Goal: Task Accomplishment & Management: Complete application form

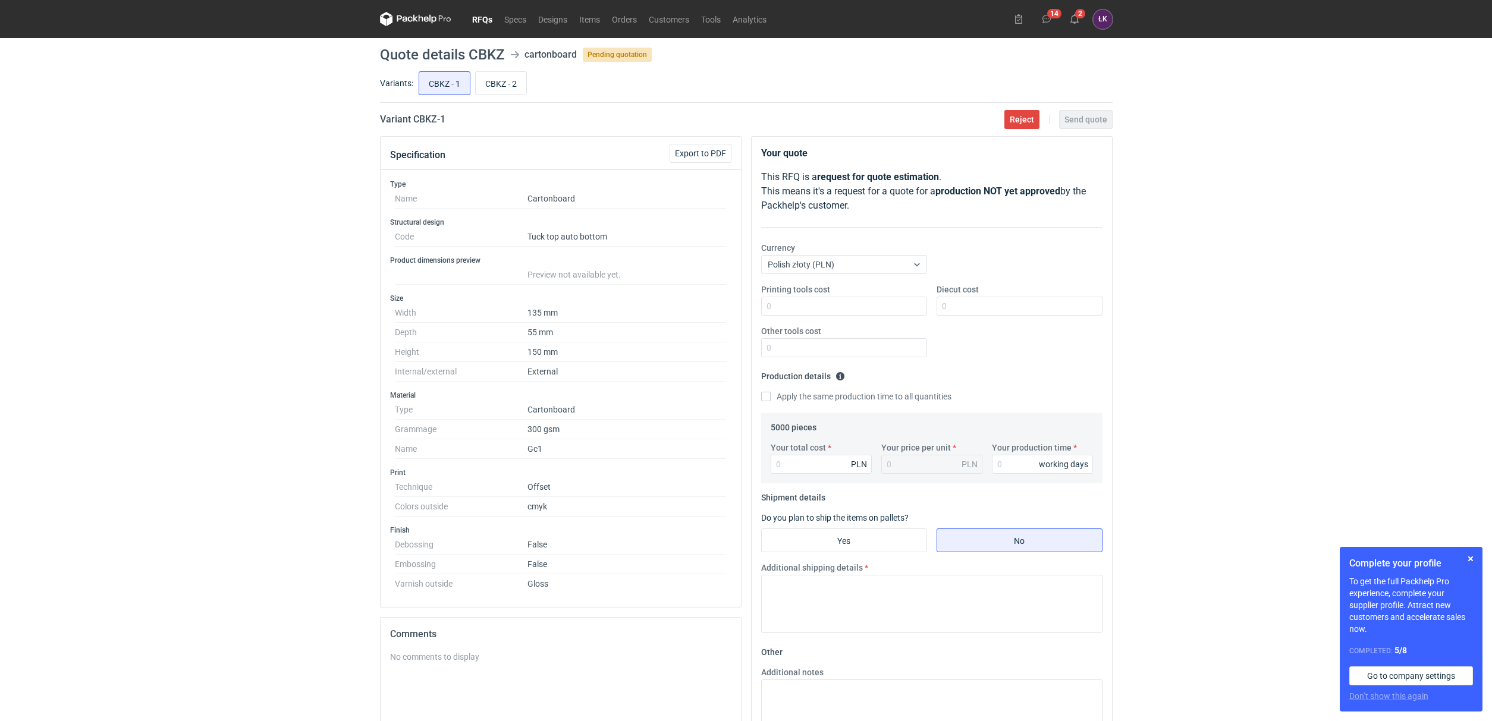
click at [278, 290] on div "RFQs Specs Designs Items Orders Customers Tools Analytics 14 2 [PERSON_NAME] Ko…" at bounding box center [746, 360] width 1492 height 721
click at [502, 86] on input "CBKZ - 2" at bounding box center [501, 83] width 51 height 23
radio input "true"
click at [458, 86] on input "CBKZ - 1" at bounding box center [444, 83] width 51 height 23
radio input "true"
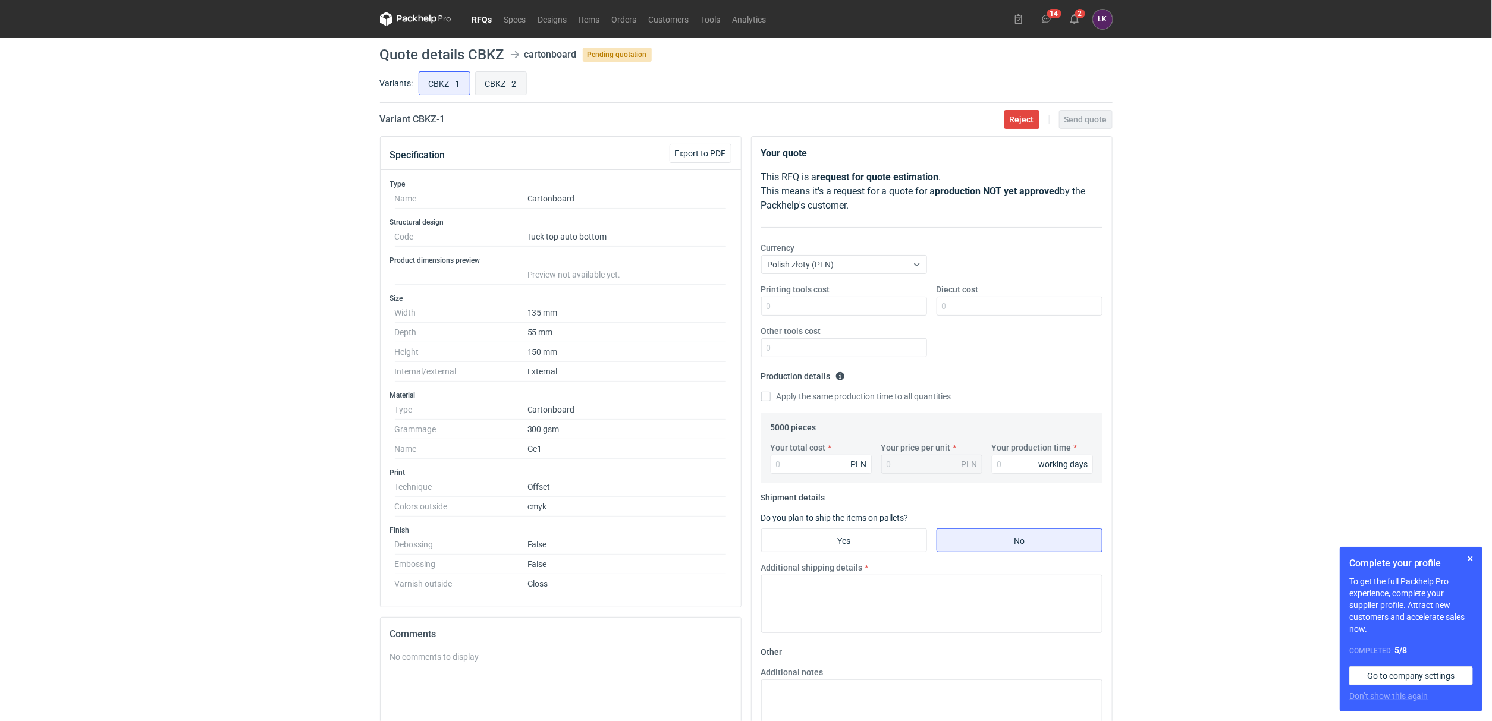
click at [488, 86] on input "CBKZ - 2" at bounding box center [501, 83] width 51 height 23
radio input "true"
click at [433, 87] on input "CBKZ - 1" at bounding box center [444, 83] width 51 height 23
radio input "true"
drag, startPoint x: 469, startPoint y: 56, endPoint x: 502, endPoint y: 56, distance: 32.7
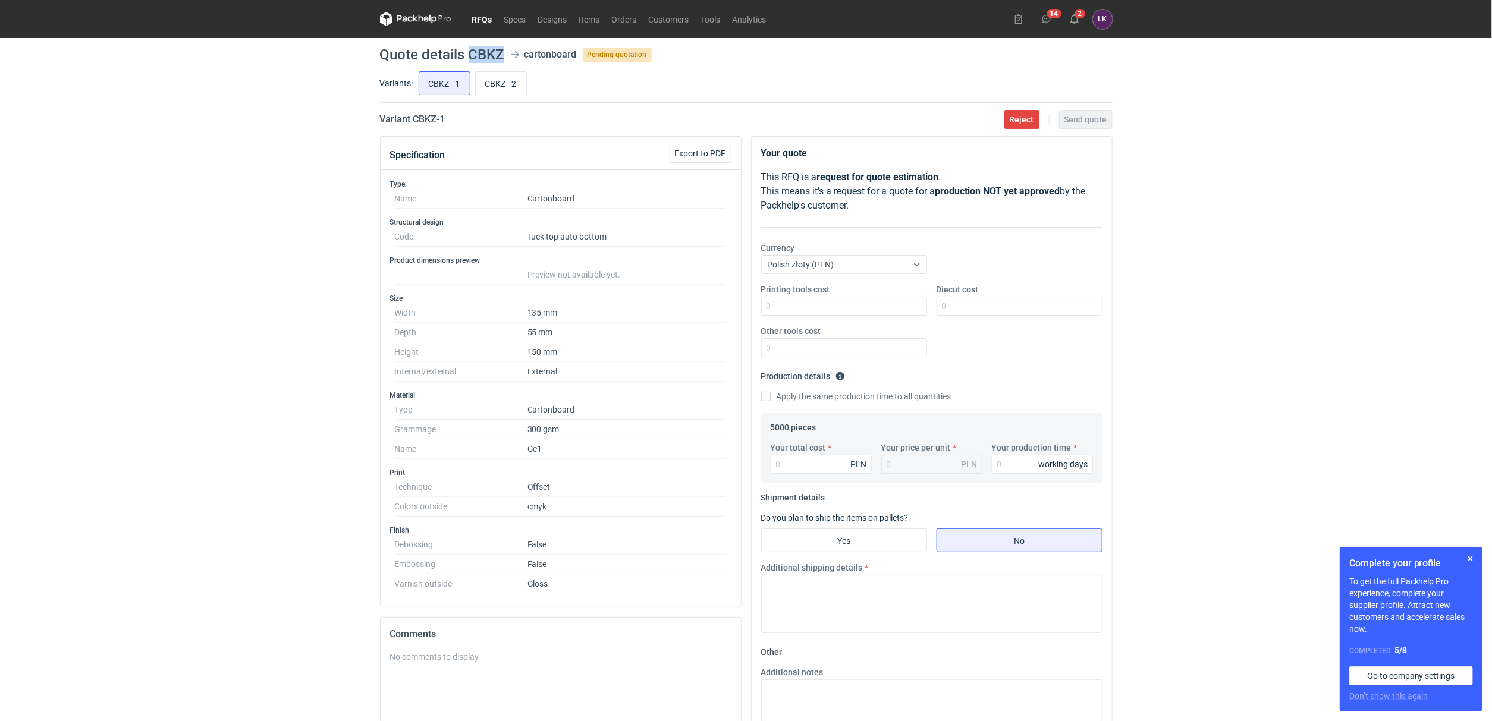
click at [502, 56] on h1 "Quote details CBKZ" at bounding box center [442, 55] width 124 height 14
copy h1 "CBKZ"
click at [117, 458] on div "RFQs Specs Designs Items Orders Customers Tools Analytics 14 2 ŁK Łukasz Kowals…" at bounding box center [746, 360] width 1492 height 721
click at [282, 267] on div "RFQs Specs Designs Items Orders Customers Tools Analytics 14 2 ŁK Łukasz Kowals…" at bounding box center [746, 360] width 1492 height 721
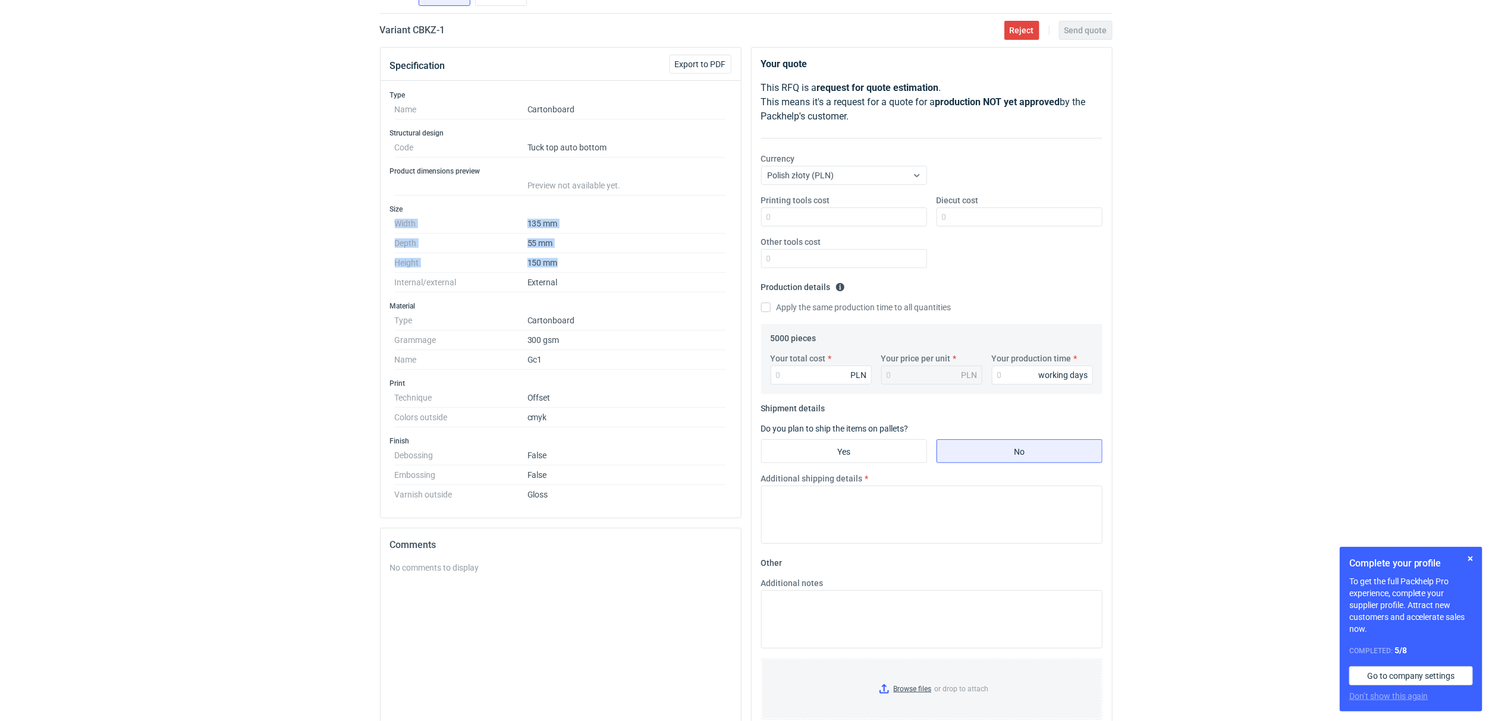
drag, startPoint x: 398, startPoint y: 224, endPoint x: 578, endPoint y: 271, distance: 185.5
click at [578, 271] on dl "Width 135 mm Depth 55 mm Height 150 mm Internal/external External" at bounding box center [561, 253] width 332 height 78
click at [322, 296] on div "RFQs Specs Designs Items Orders Customers Tools Analytics 14 2 ŁK Łukasz Kowals…" at bounding box center [746, 271] width 1492 height 721
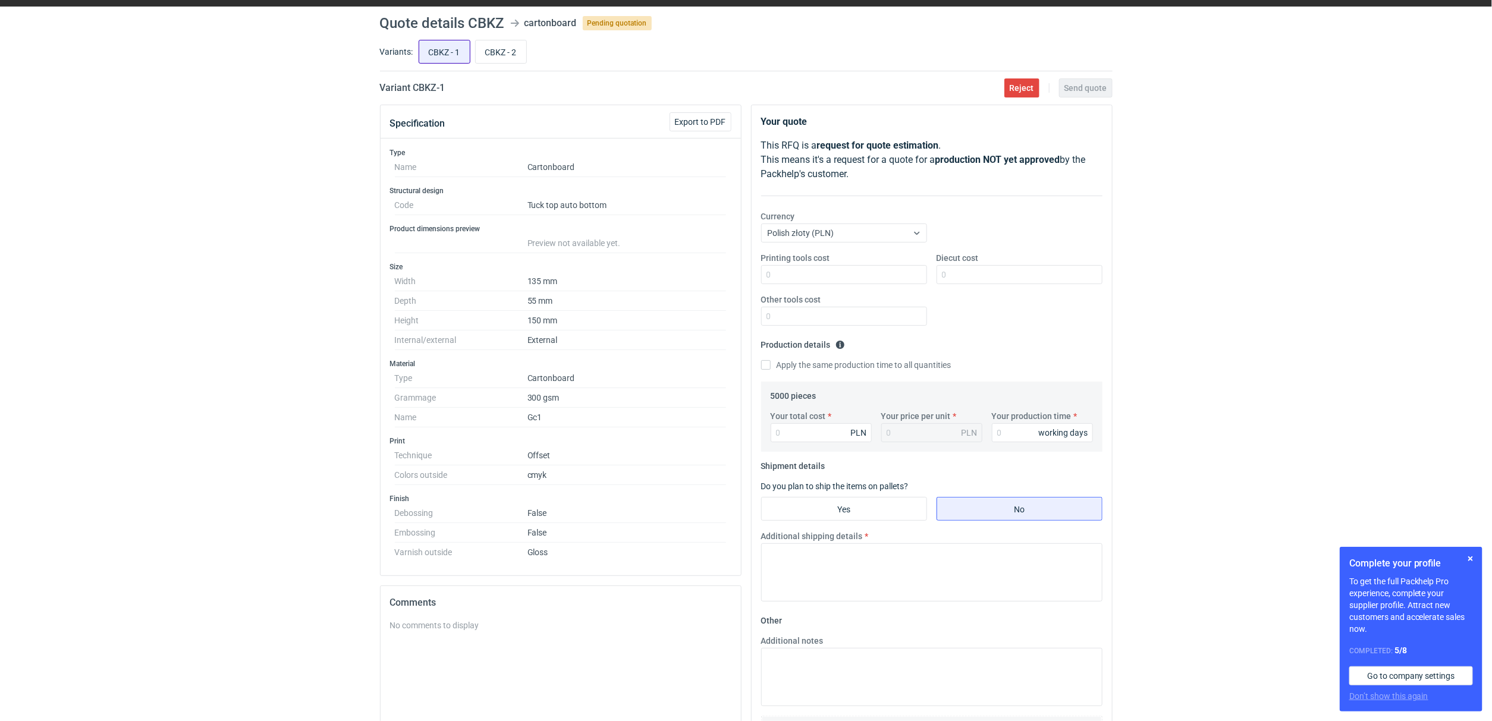
scroll to position [0, 0]
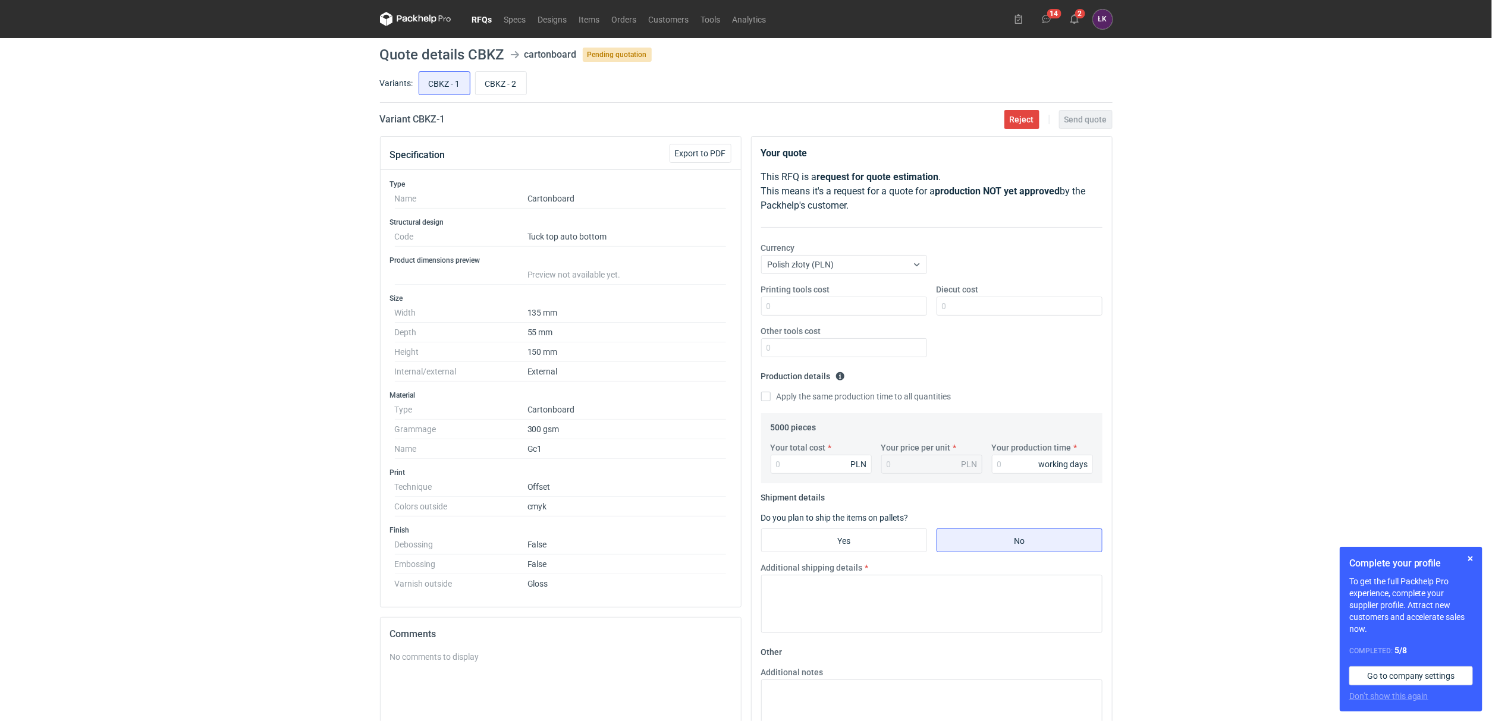
click at [293, 171] on div "RFQs Specs Designs Items Orders Customers Tools Analytics 14 2 ŁK Łukasz Kowals…" at bounding box center [746, 360] width 1492 height 721
drag, startPoint x: 467, startPoint y: 49, endPoint x: 508, endPoint y: 53, distance: 41.2
click at [508, 53] on header "Quote details CBKZ cartonboard Pending quotation" at bounding box center [746, 55] width 733 height 14
copy header "CBKZ"
click at [505, 79] on input "CBKZ - 2" at bounding box center [501, 83] width 51 height 23
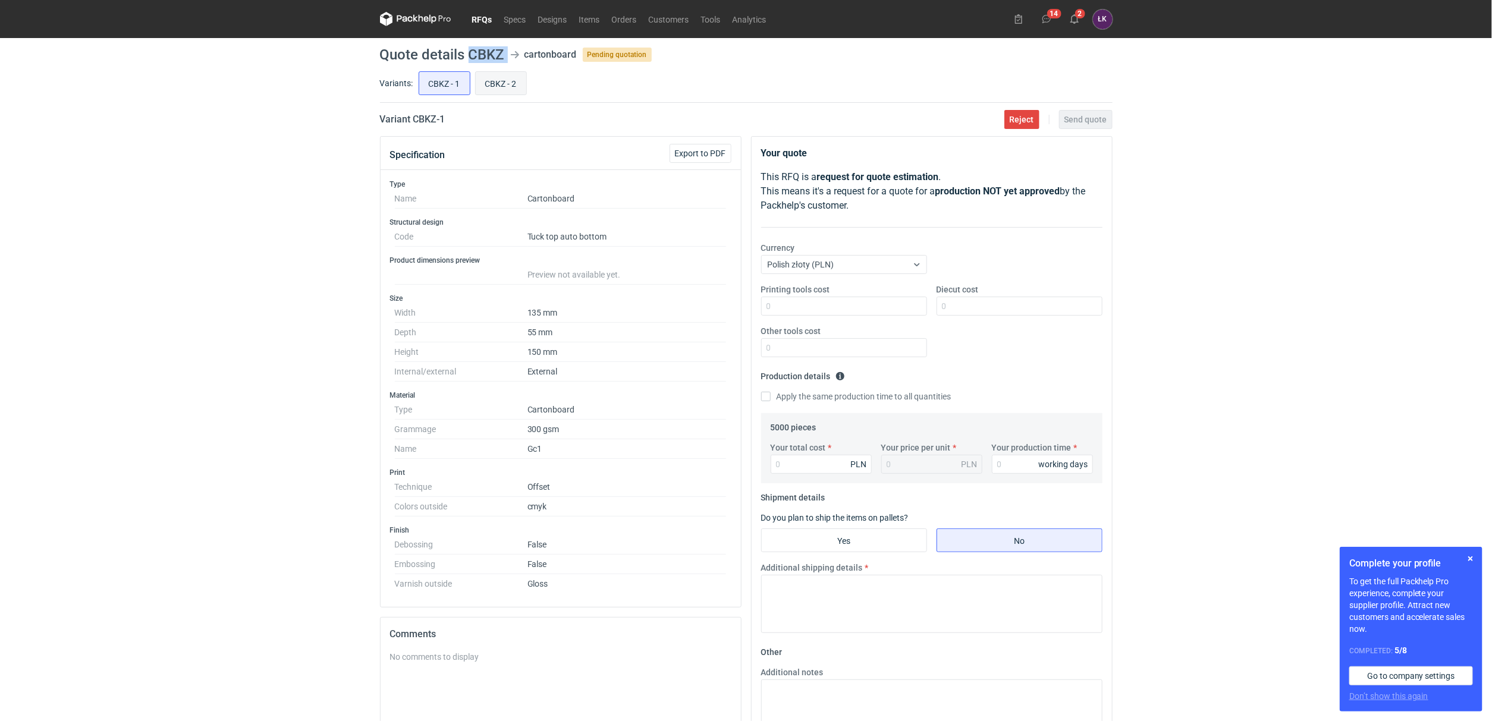
radio input "true"
click at [442, 89] on input "CBKZ - 1" at bounding box center [444, 83] width 51 height 23
radio input "true"
click at [451, 83] on input "CBKZ - 1" at bounding box center [444, 83] width 51 height 23
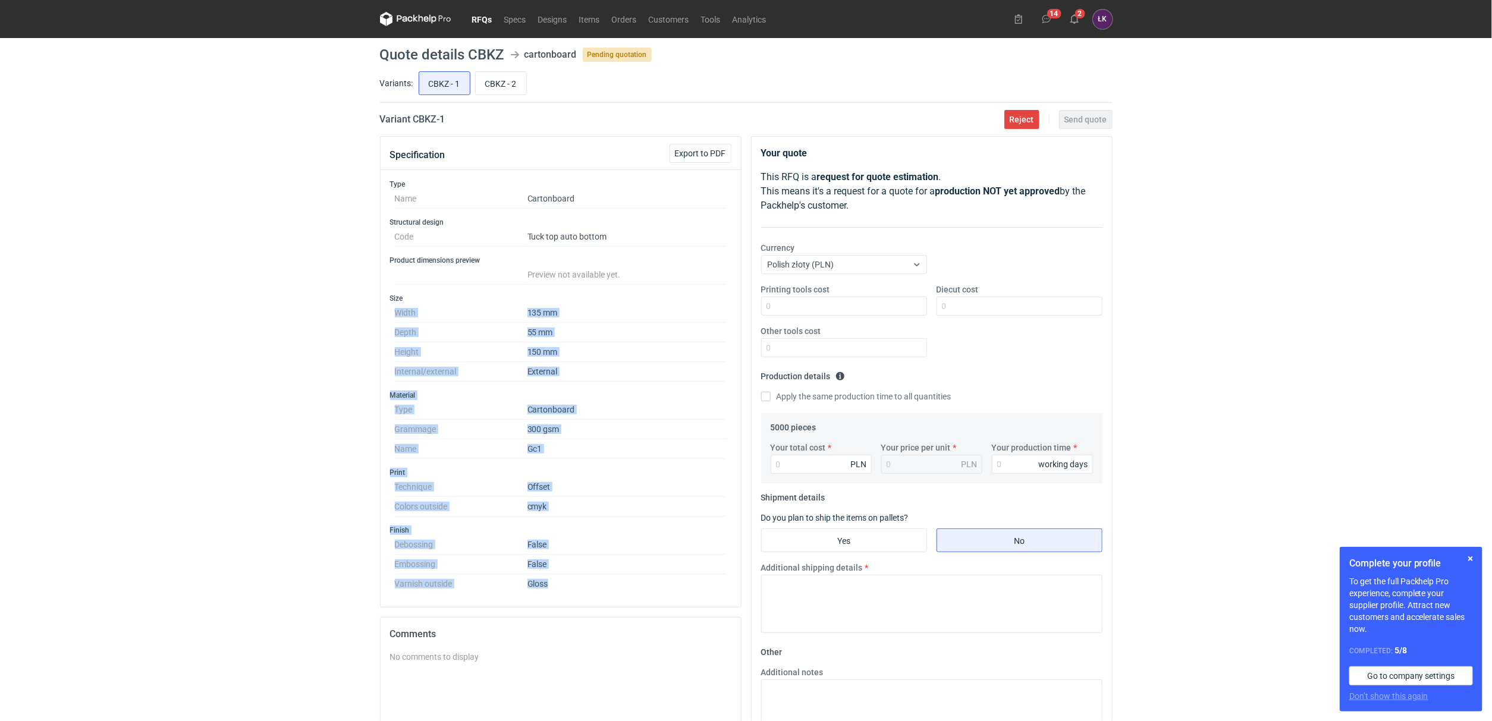
drag, startPoint x: 387, startPoint y: 307, endPoint x: 580, endPoint y: 584, distance: 337.5
click at [580, 584] on div "Type Name Cartonboard Structural design Code Tuck top auto bottom Product dimen…" at bounding box center [561, 388] width 360 height 437
click at [316, 477] on div "RFQs Specs Designs Items Orders Customers Tools Analytics 14 2 ŁK Łukasz Kowals…" at bounding box center [746, 360] width 1492 height 721
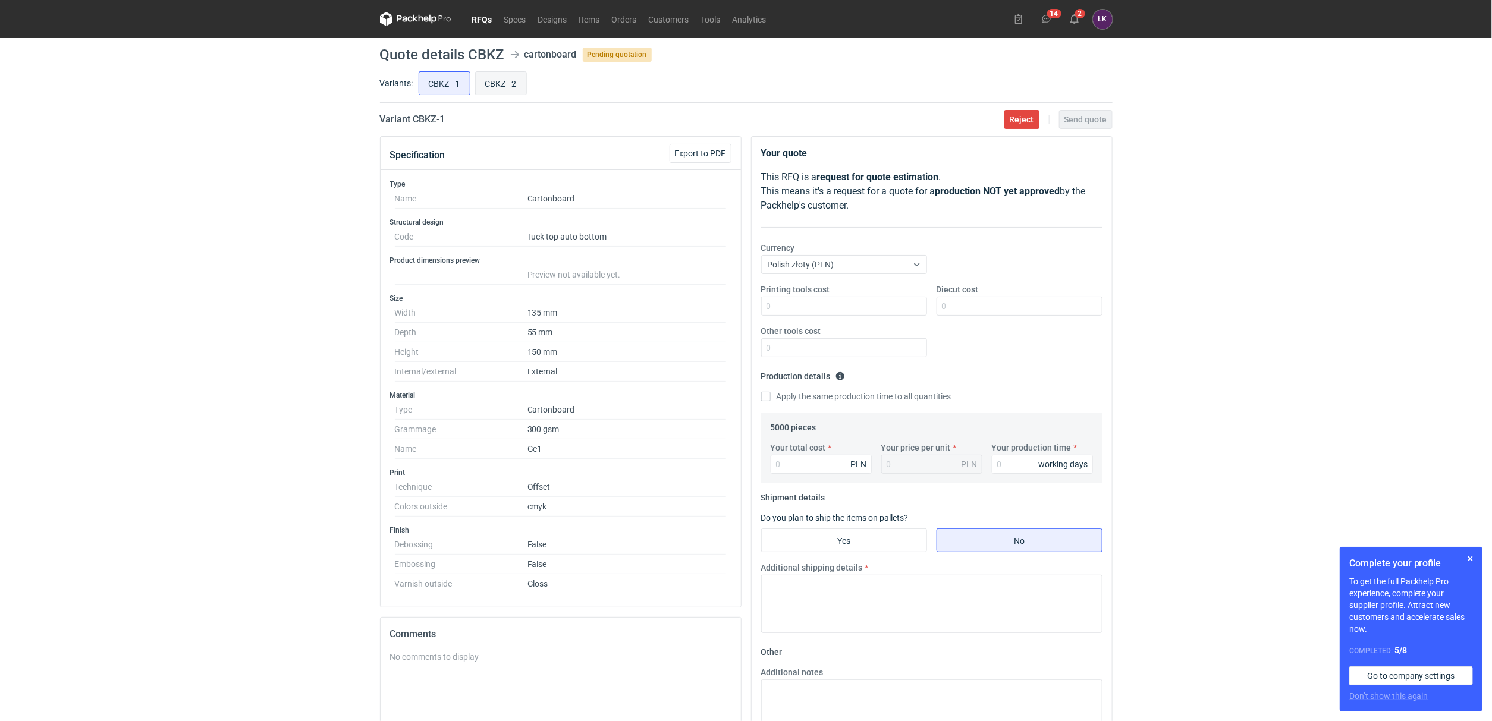
click at [501, 80] on input "CBKZ - 2" at bounding box center [501, 83] width 51 height 23
radio input "true"
click at [447, 81] on input "CBKZ - 1" at bounding box center [444, 83] width 51 height 23
radio input "true"
click at [1021, 312] on input "Diecut cost" at bounding box center [1019, 306] width 166 height 19
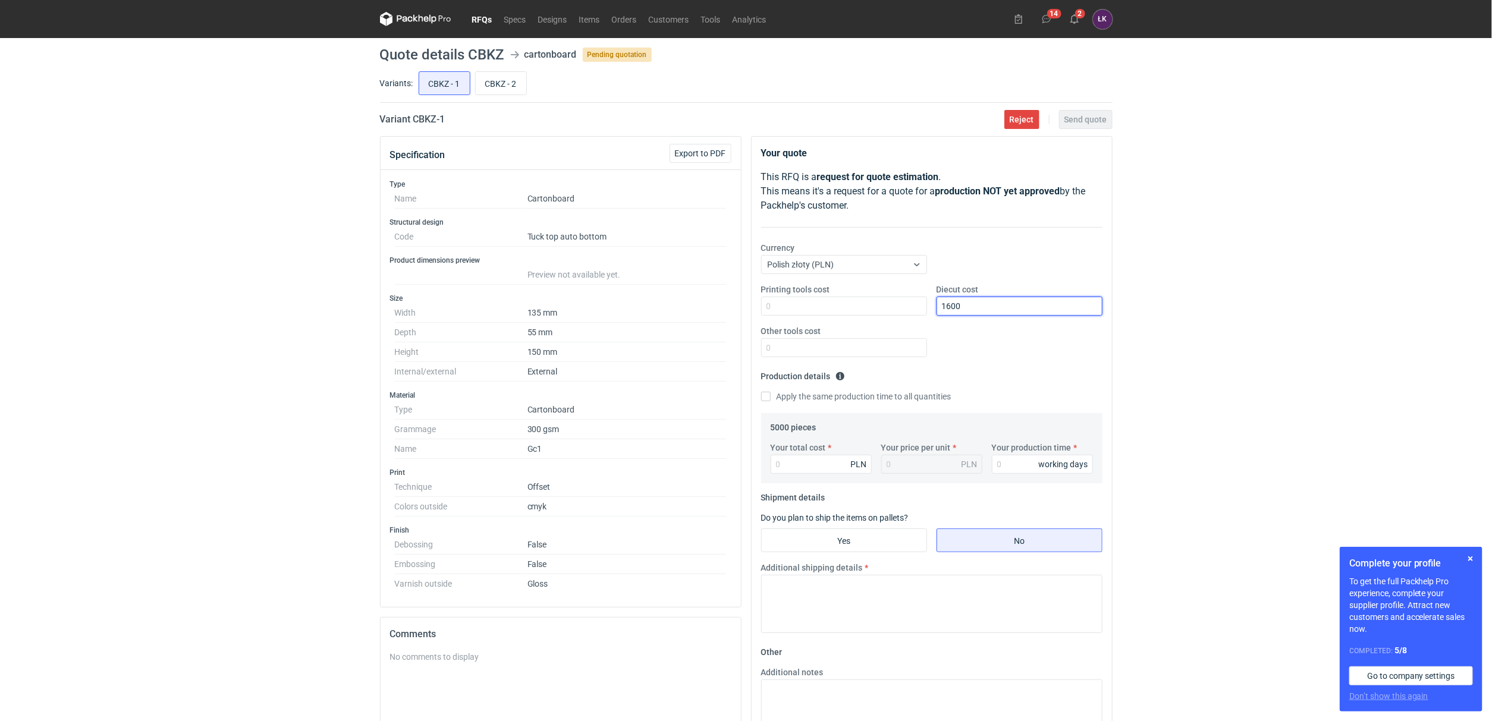
type input "1600"
click at [845, 399] on label "Apply the same production time to all quantities" at bounding box center [856, 397] width 190 height 12
click at [771, 399] on input "Apply the same production time to all quantities" at bounding box center [766, 397] width 10 height 10
checkbox input "true"
click at [1023, 471] on input "Your production time" at bounding box center [1042, 464] width 101 height 19
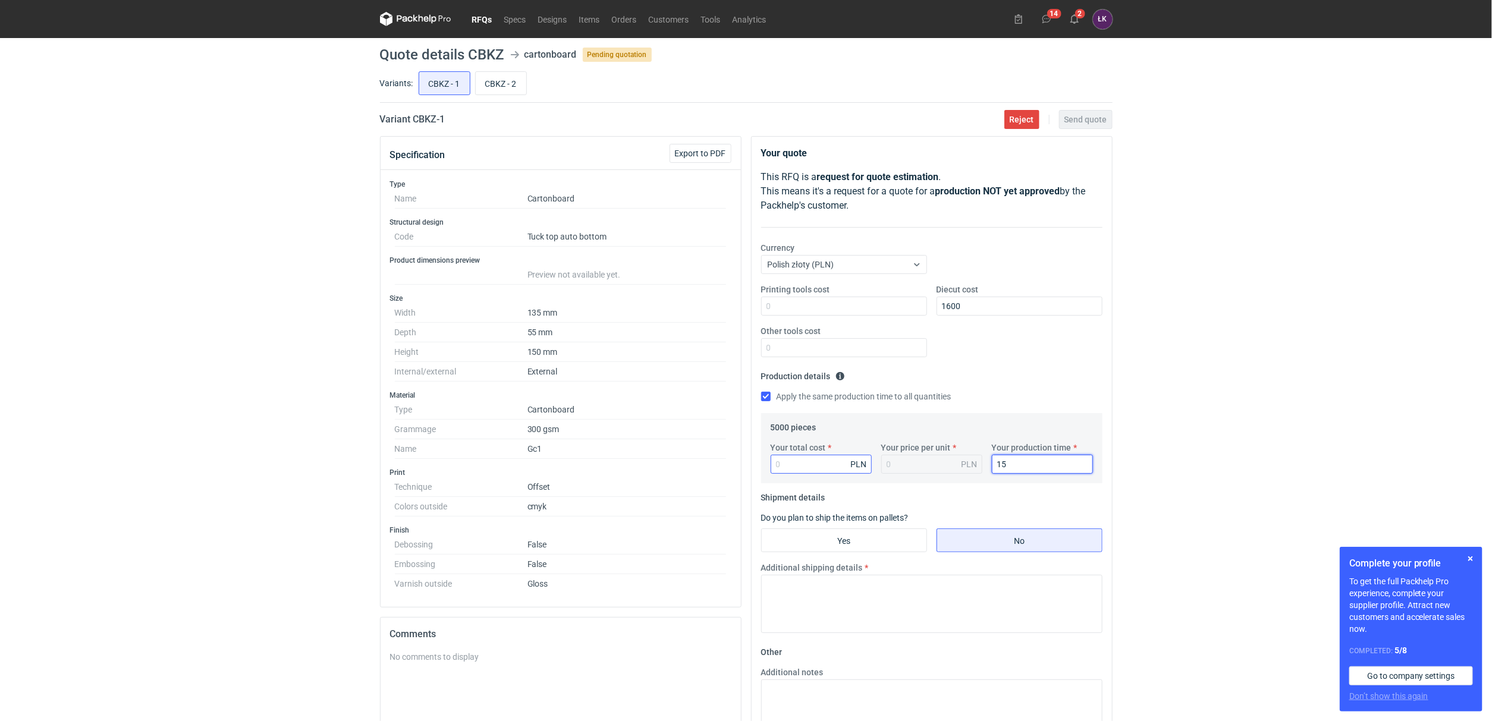
type input "15"
click at [819, 469] on input "Your total cost" at bounding box center [821, 464] width 101 height 19
type input "3710"
type input "0.74"
type input "3710"
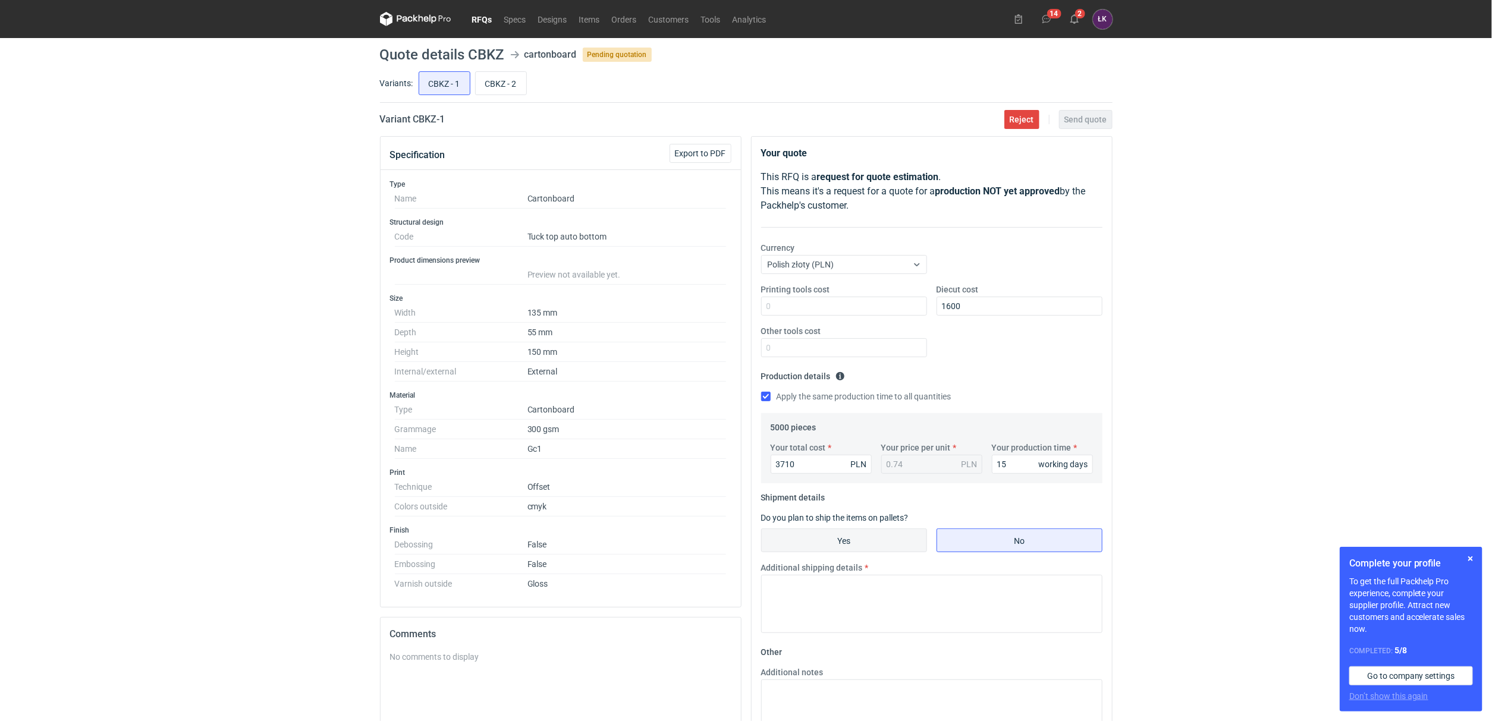
click at [862, 535] on input "Yes" at bounding box center [844, 540] width 165 height 23
radio input "true"
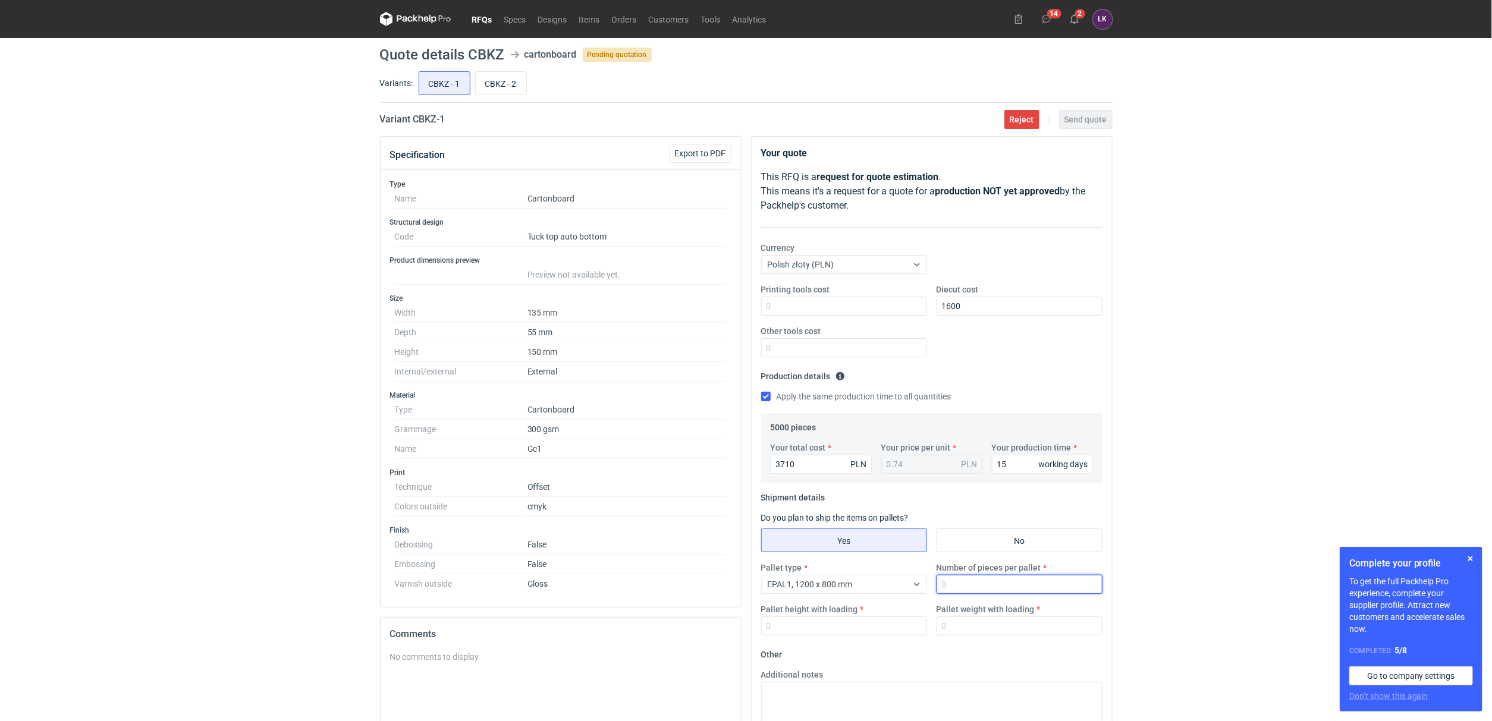
click at [990, 593] on input "Number of pieces per pallet" at bounding box center [1019, 584] width 166 height 19
click at [1016, 633] on input "Pallet weight with loading" at bounding box center [1019, 626] width 166 height 19
type input "150"
click at [1006, 598] on div "Pallet type EPAL1, 1200 x 800 mm Number of pieces per pallet Pallet height with…" at bounding box center [931, 603] width 351 height 83
click at [1008, 592] on input "Number of pieces per pallet" at bounding box center [1019, 584] width 166 height 19
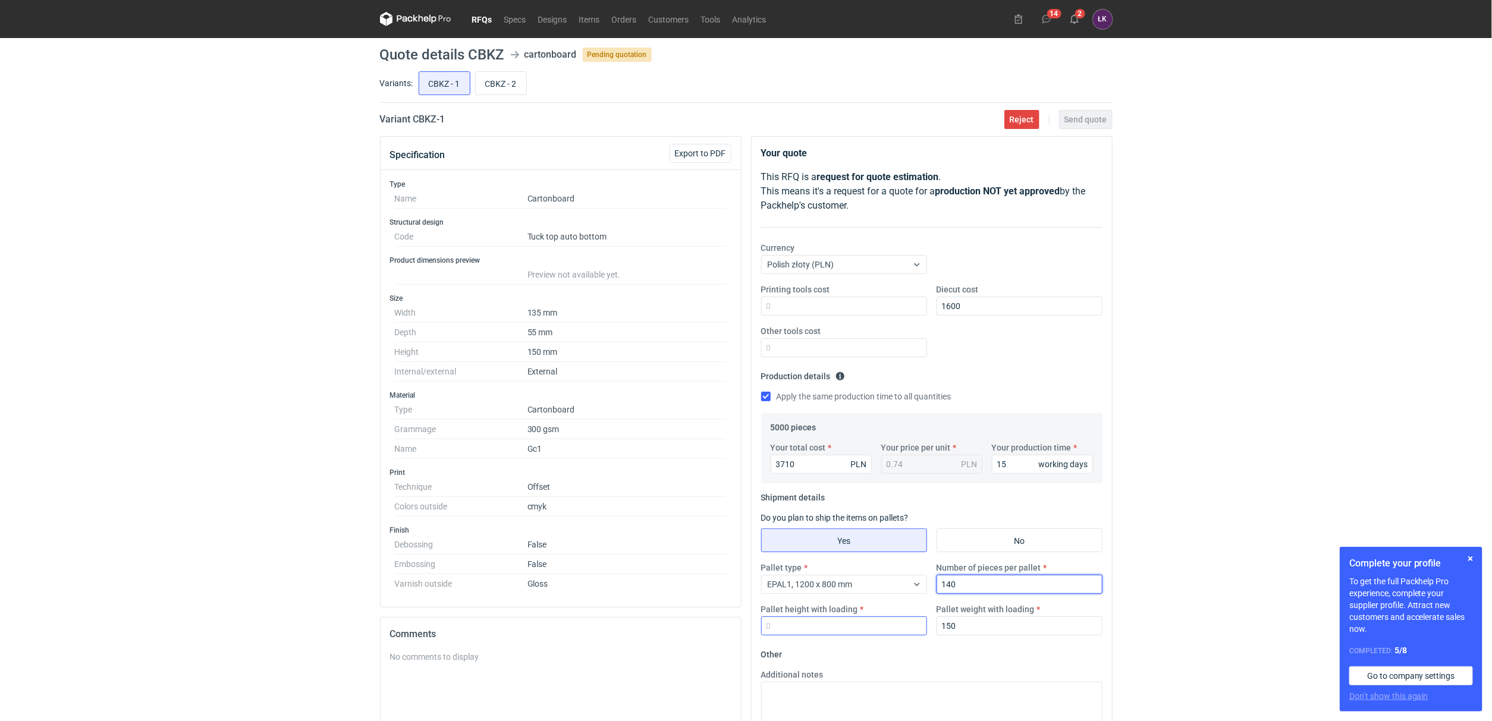
type input "140"
click at [870, 623] on input "Pallet height with loading" at bounding box center [844, 626] width 166 height 19
type input "160"
drag, startPoint x: 967, startPoint y: 580, endPoint x: 942, endPoint y: 580, distance: 25.0
click at [942, 580] on input "140" at bounding box center [1019, 584] width 166 height 19
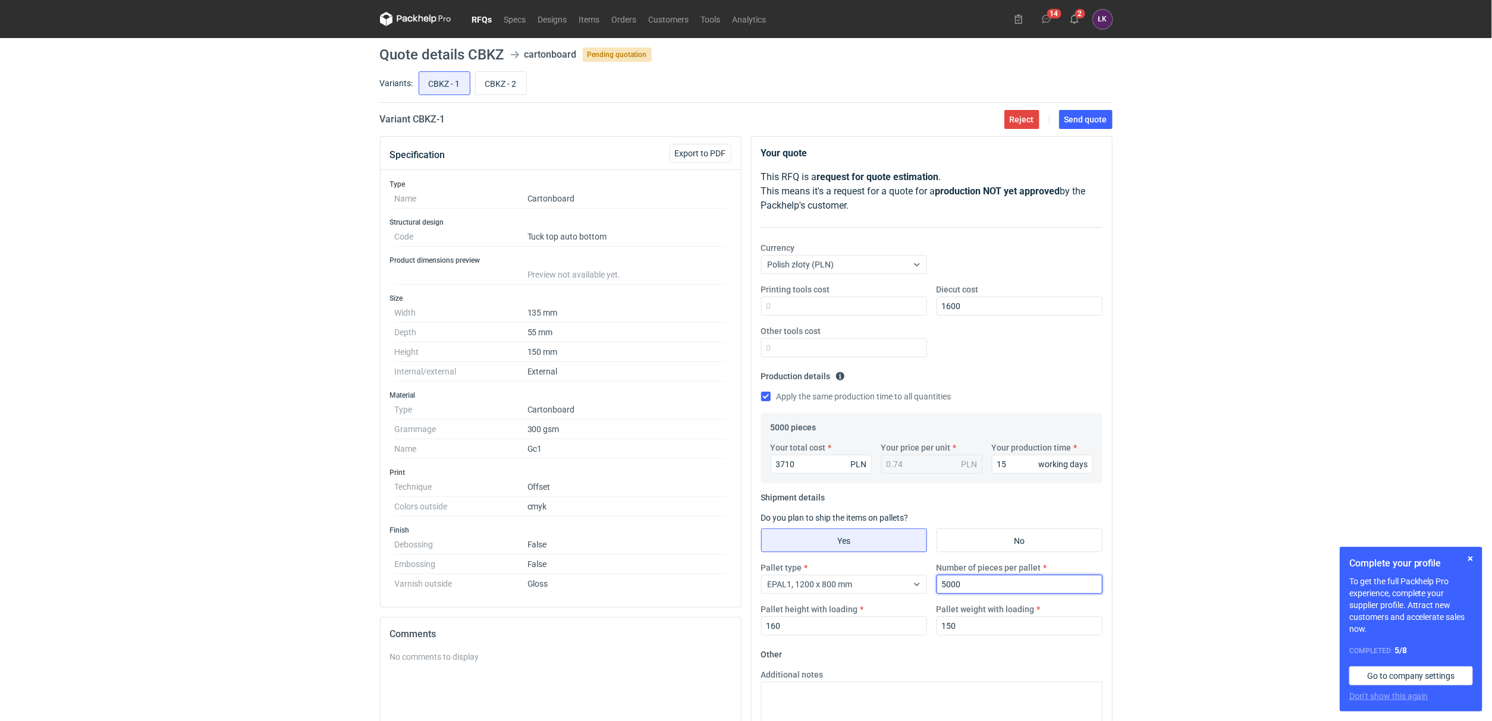
type input "5000"
click at [1200, 469] on div "RFQs Specs Designs Items Orders Customers Tools Analytics 14 2 ŁK Łukasz Kowals…" at bounding box center [746, 360] width 1492 height 721
click at [1093, 117] on span "Send quote" at bounding box center [1085, 119] width 43 height 8
click at [508, 77] on input "CBKZ - 2" at bounding box center [501, 83] width 51 height 23
radio input "true"
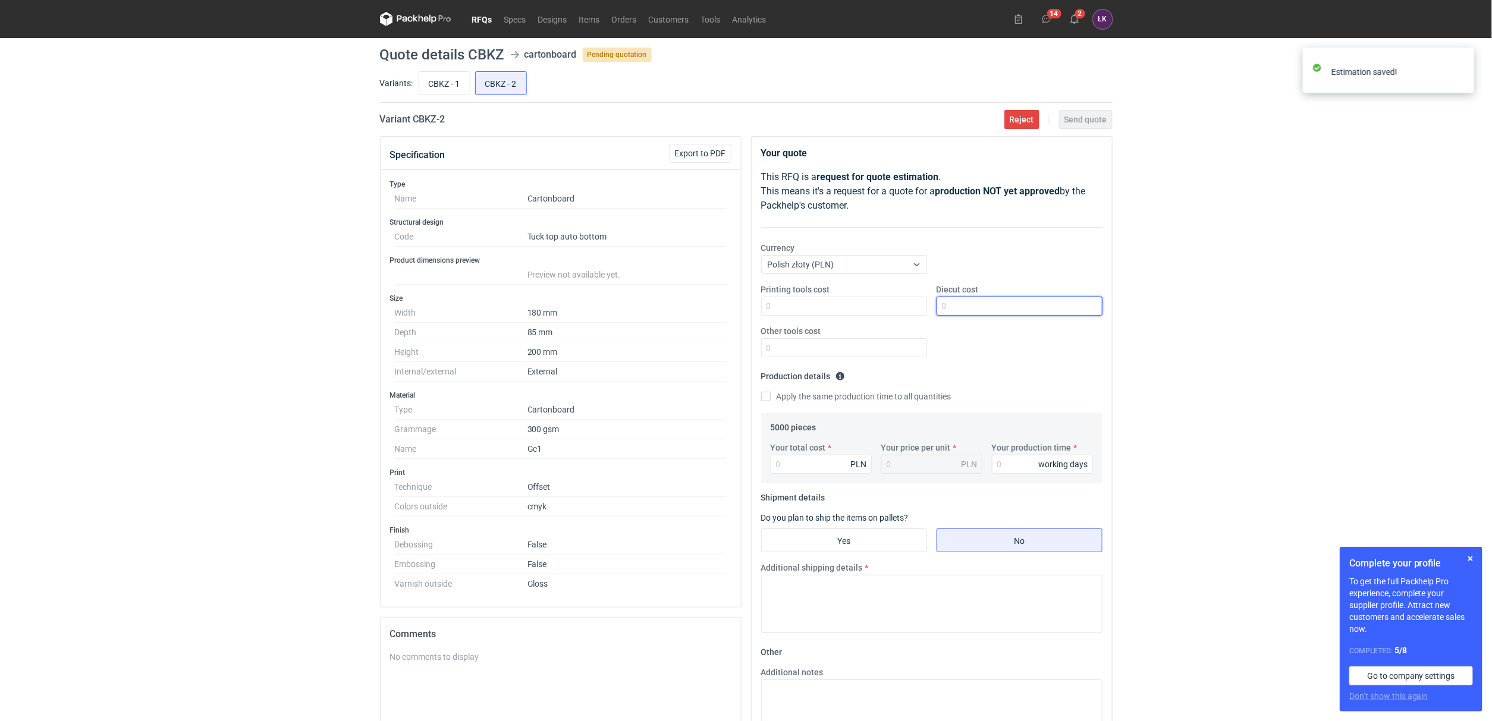
click at [977, 303] on input "Diecut cost" at bounding box center [1019, 306] width 166 height 19
type input "1300"
click at [880, 397] on label "Apply the same production time to all quantities" at bounding box center [856, 397] width 190 height 12
click at [771, 397] on input "Apply the same production time to all quantities" at bounding box center [766, 397] width 10 height 10
checkbox input "true"
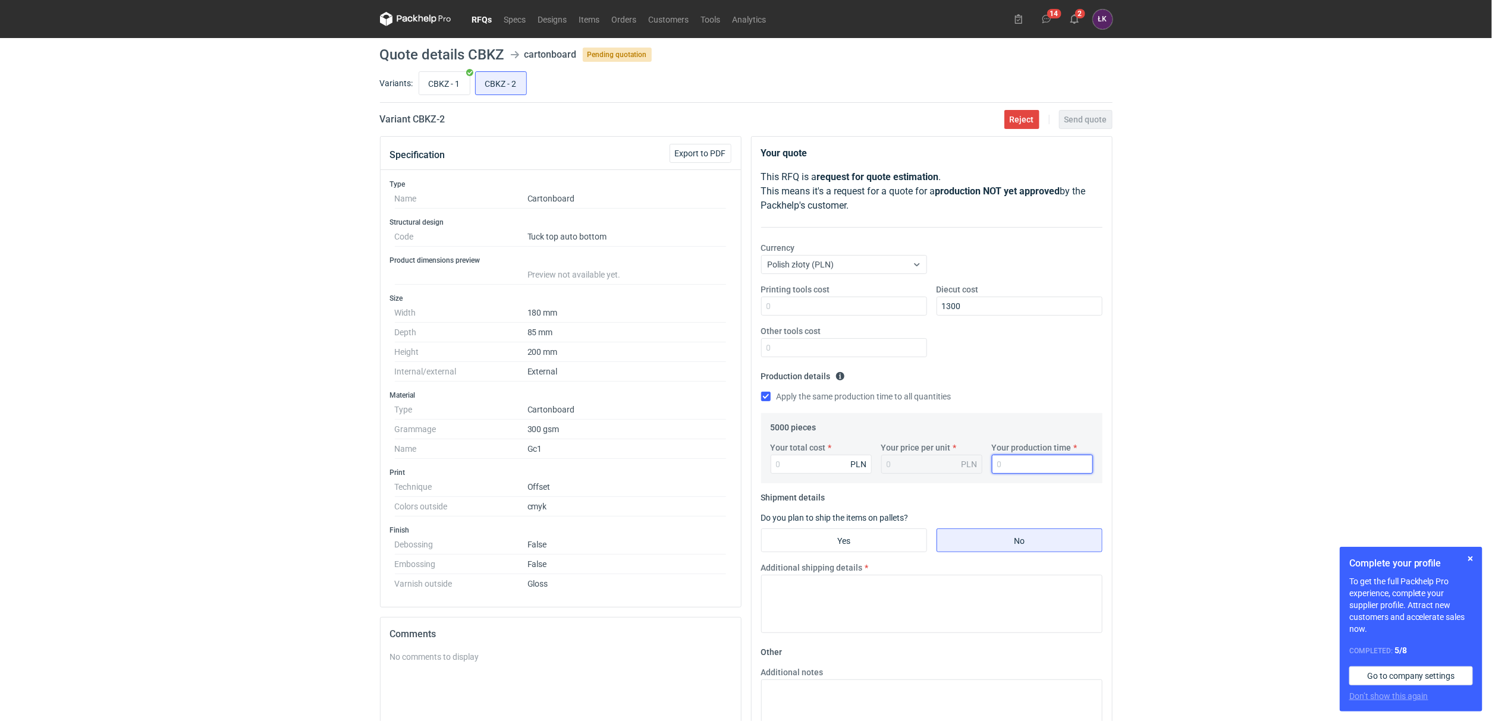
click at [1030, 470] on input "Your production time" at bounding box center [1042, 464] width 101 height 19
type input "15"
click at [799, 473] on input "Your total cost" at bounding box center [821, 464] width 101 height 19
type input "5200"
type input "1.04"
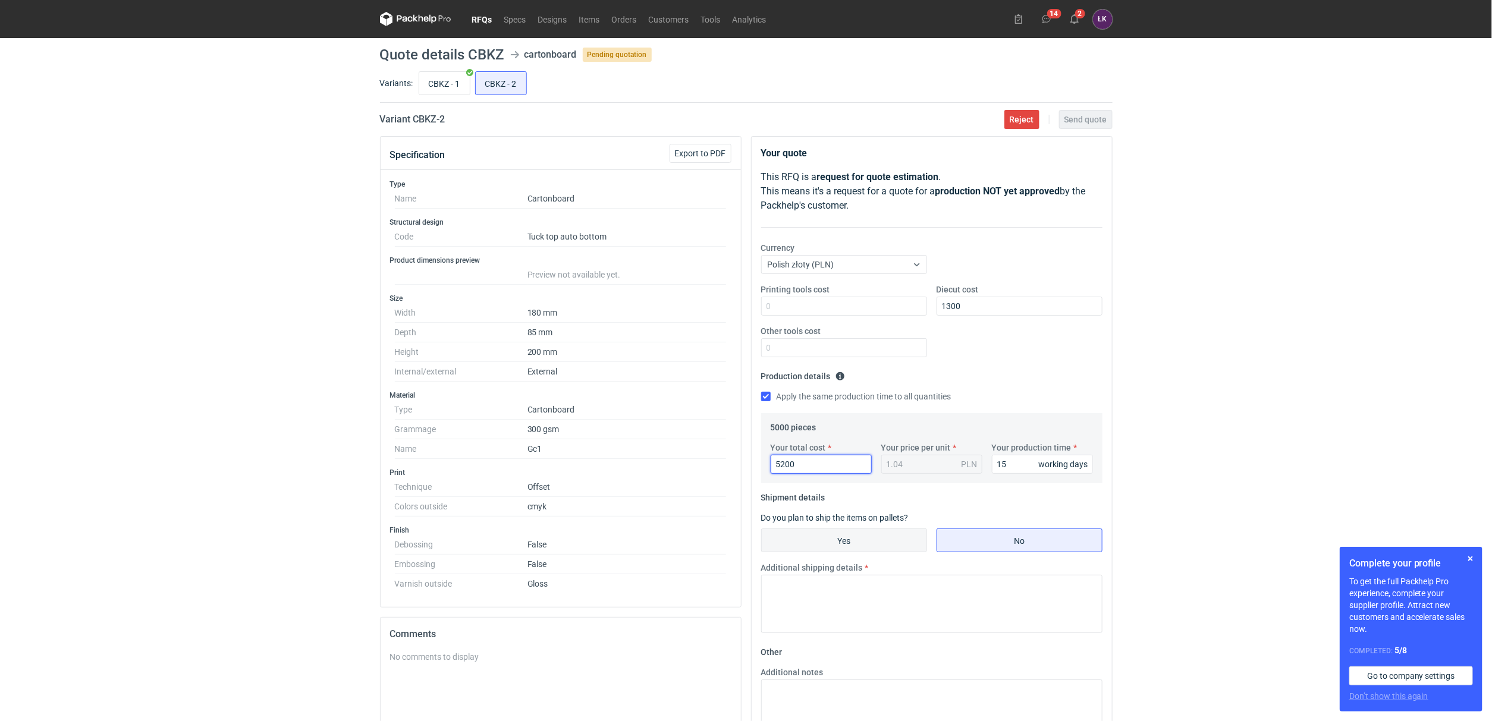
type input "5200"
click at [851, 541] on input "Yes" at bounding box center [844, 540] width 165 height 23
radio input "true"
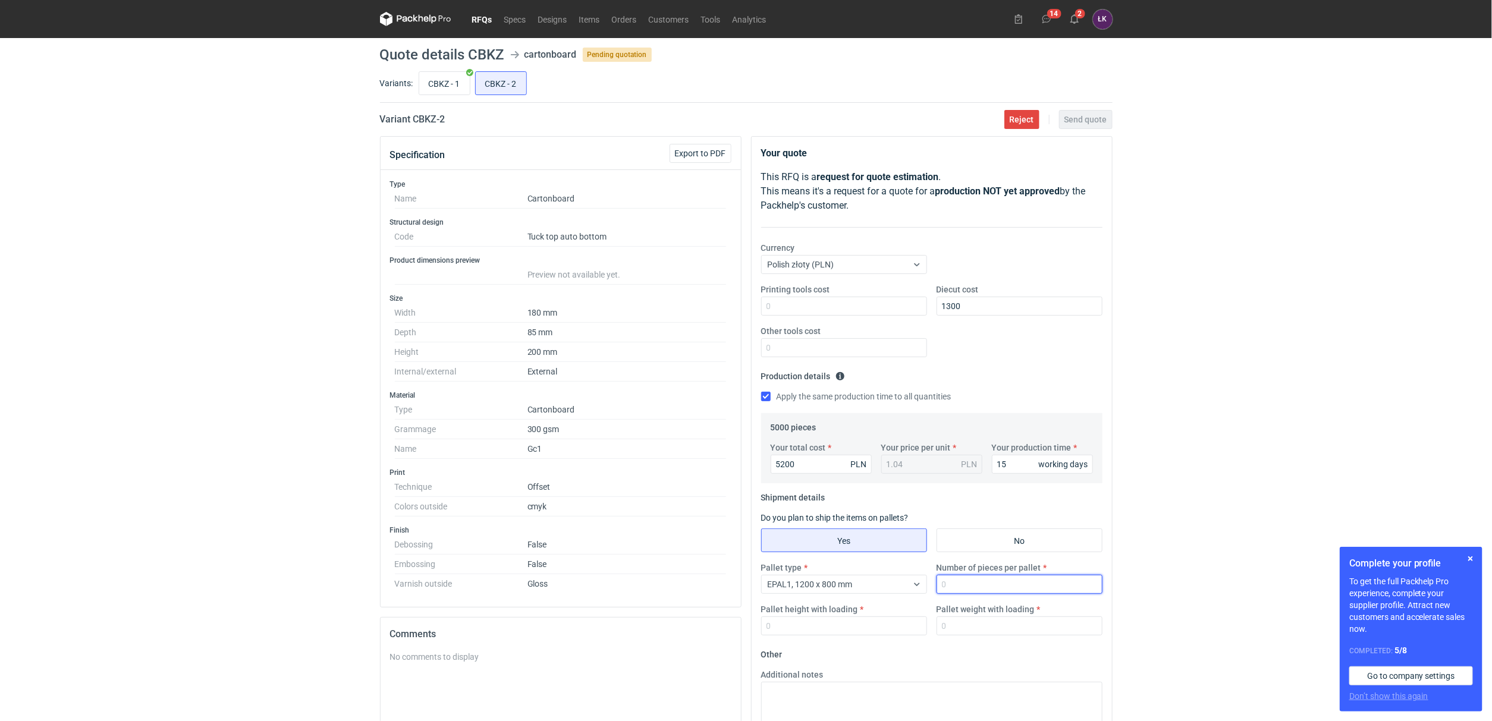
click at [963, 591] on input "Number of pieces per pallet" at bounding box center [1019, 584] width 166 height 19
type input "5000"
click at [957, 623] on input "Pallet weight with loading" at bounding box center [1019, 626] width 166 height 19
type input "350"
click at [867, 614] on div "Pallet height with loading" at bounding box center [843, 619] width 175 height 32
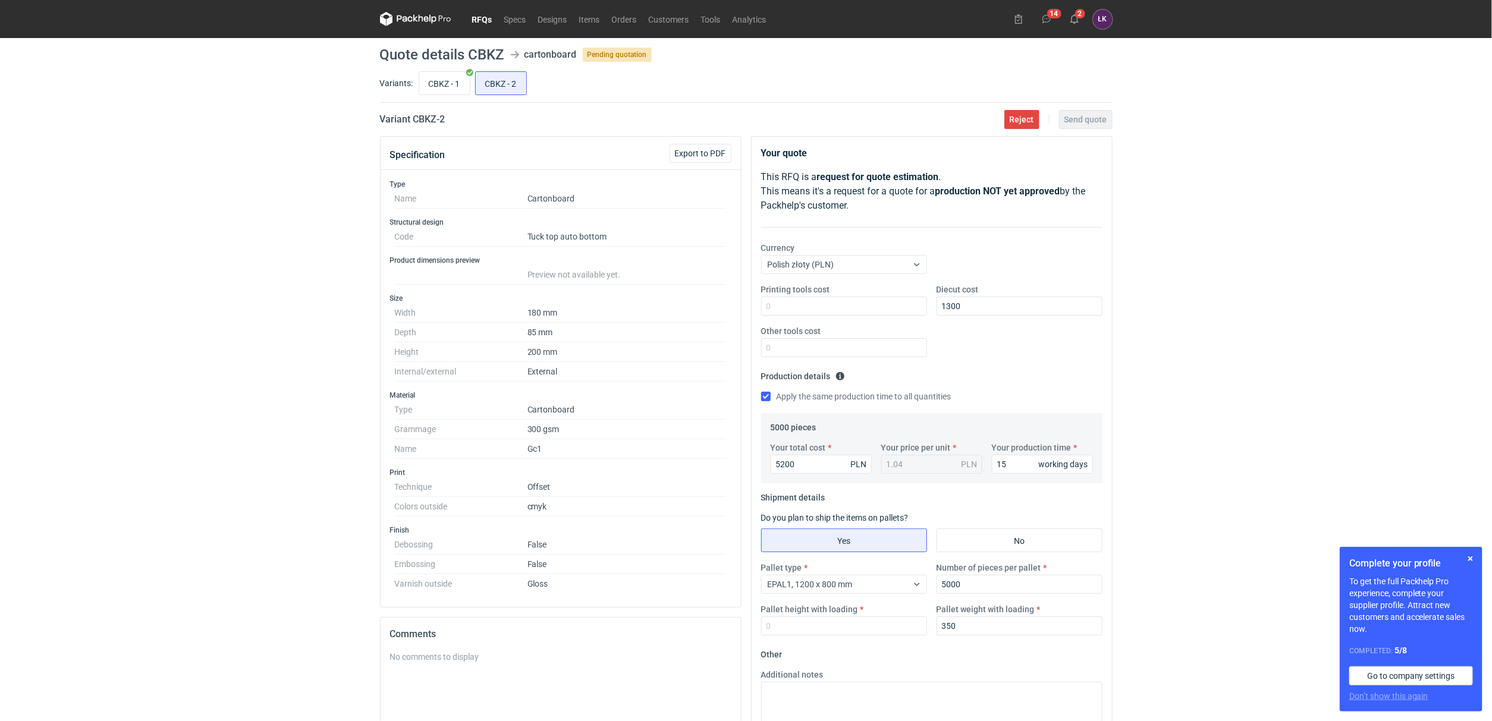
click at [864, 615] on div "Pallet height with loading" at bounding box center [843, 619] width 175 height 32
click at [844, 630] on input "Pallet height with loading" at bounding box center [844, 626] width 166 height 19
type input "160"
click at [1184, 448] on div "RFQs Specs Designs Items Orders Customers Tools Analytics 14 2 ŁK Łukasz Kowals…" at bounding box center [746, 360] width 1492 height 721
click at [1101, 115] on span "Send quote" at bounding box center [1085, 119] width 43 height 8
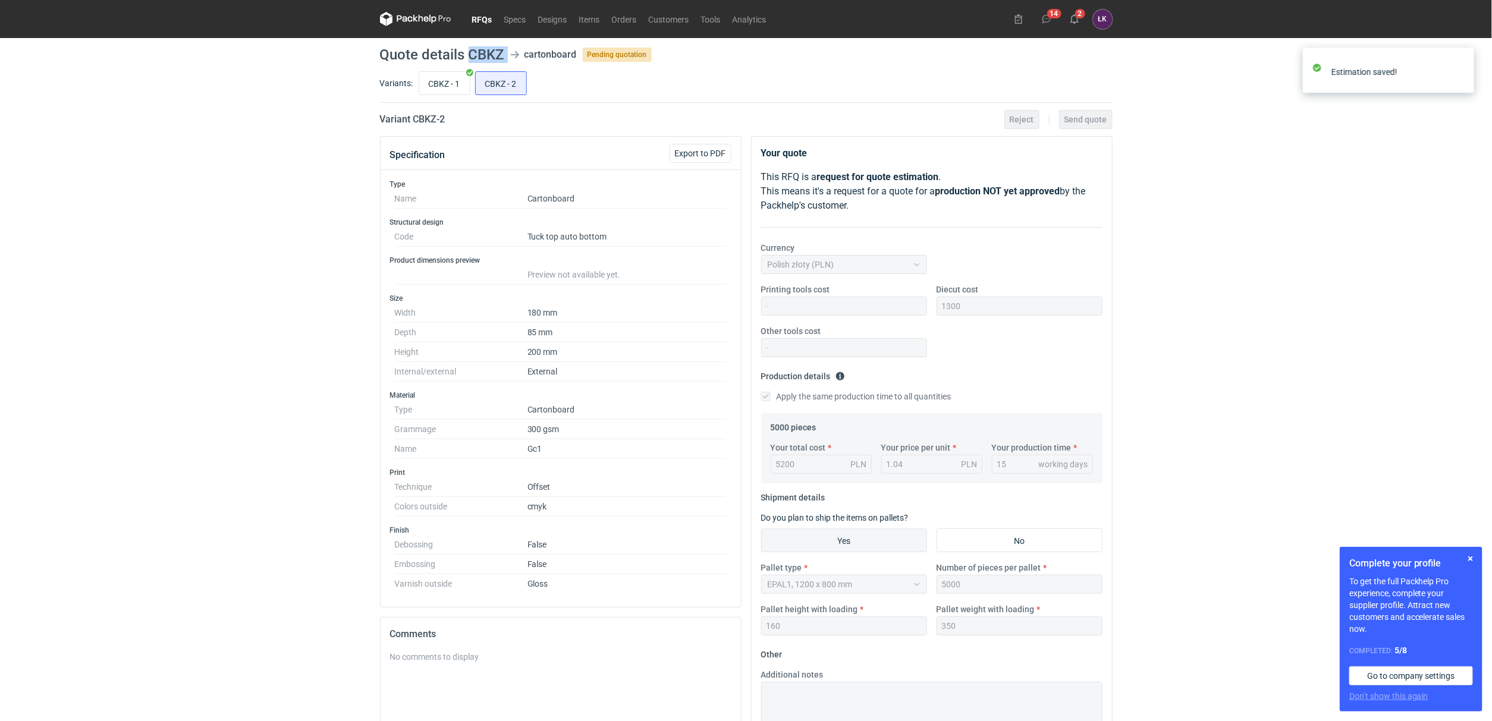
drag, startPoint x: 469, startPoint y: 51, endPoint x: 507, endPoint y: 55, distance: 38.8
click at [507, 55] on header "Quote details CBKZ cartonboard Pending quotation" at bounding box center [746, 55] width 733 height 14
copy header "CBKZ"
click at [1073, 18] on icon at bounding box center [1075, 19] width 10 height 10
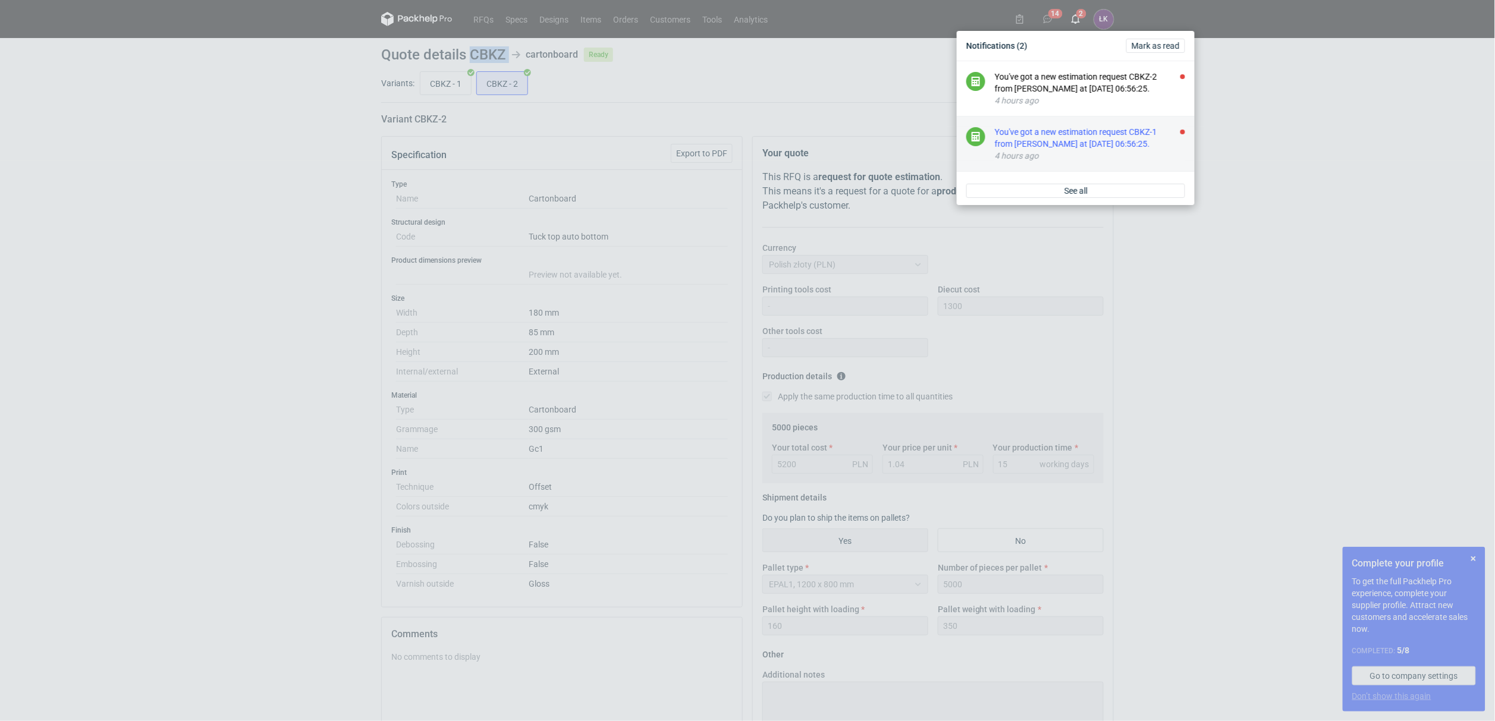
click at [1077, 139] on div "You've got a new estimation request CBKZ-1 from Michał Palasek at 16 Sep 2025 0…" at bounding box center [1090, 138] width 190 height 24
click at [1082, 92] on div "You've got a new estimation request CBLF-1 from Maciej Sikora at 16 Sep 2025 12…" at bounding box center [1090, 83] width 190 height 24
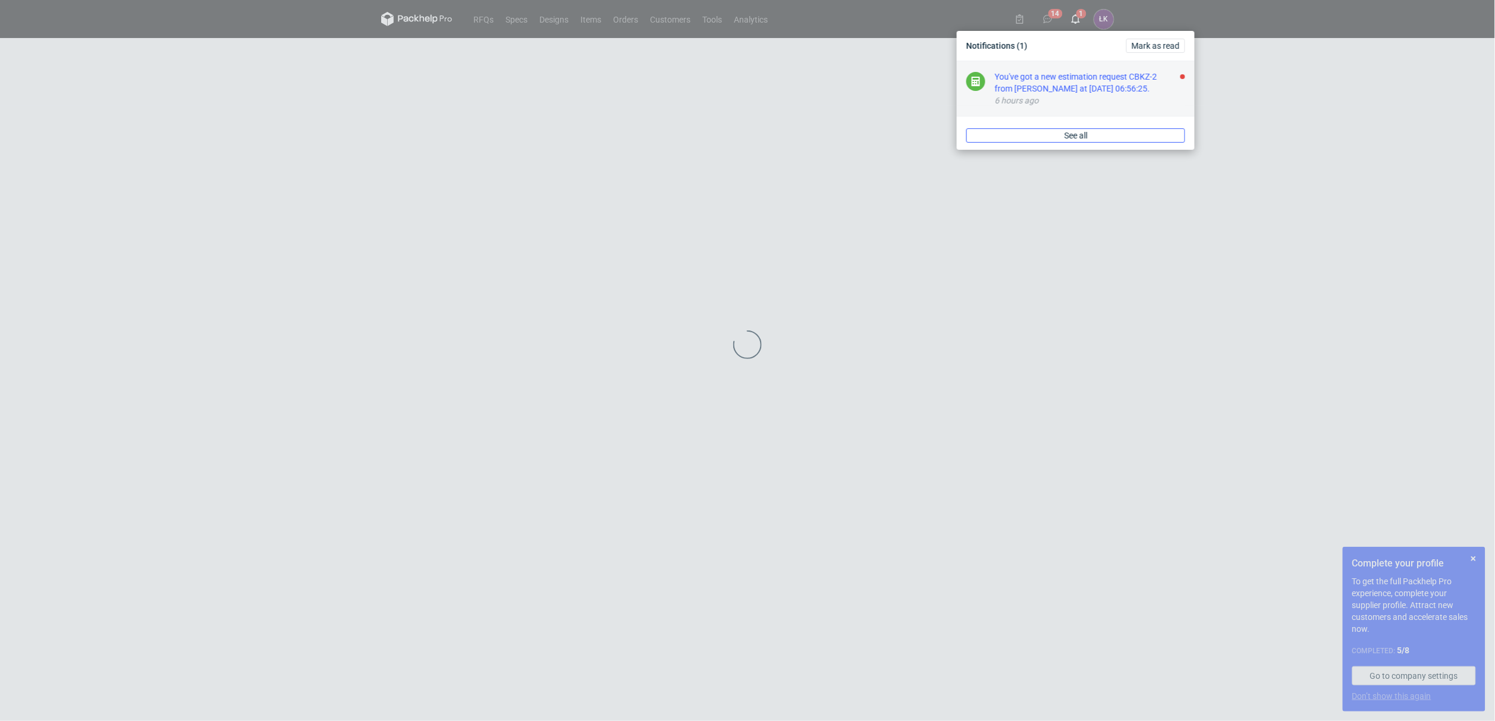
click at [1073, 142] on link "See all" at bounding box center [1075, 135] width 219 height 14
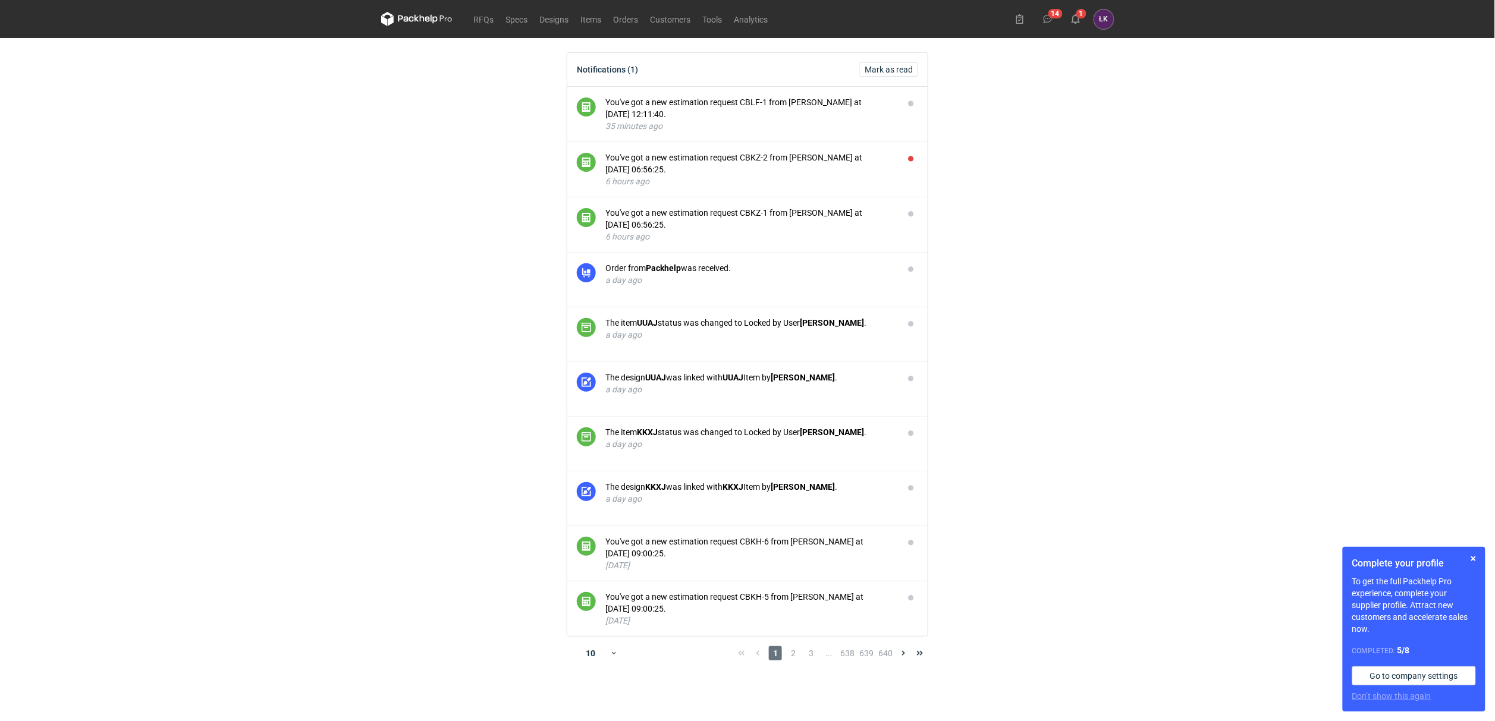
click at [1073, 173] on main "Notifications (1) Mark as read You've got a new estimation request CBLF-1 from …" at bounding box center [747, 379] width 742 height 683
click at [1084, 20] on button "1" at bounding box center [1075, 19] width 19 height 19
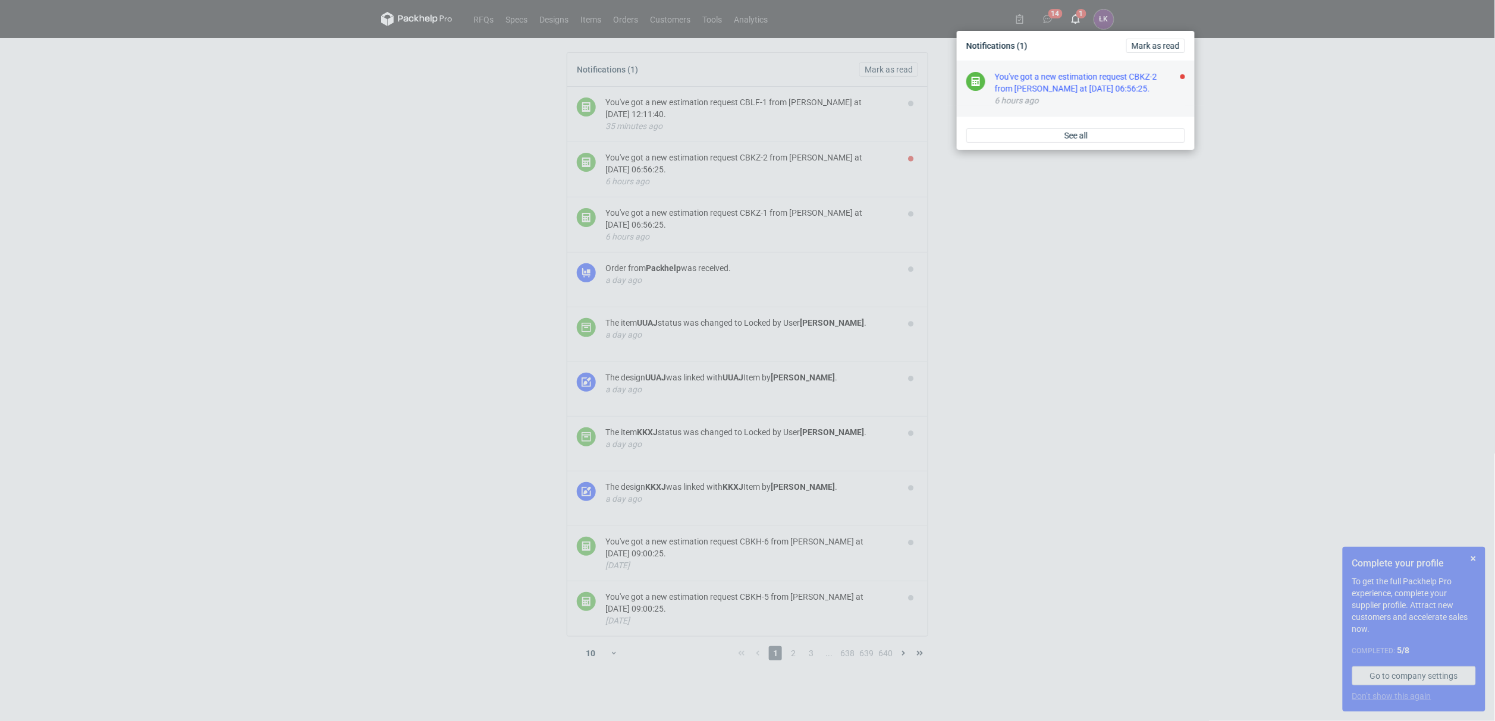
click at [1083, 74] on div "You've got a new estimation request CBKZ-2 from Michał Palasek at 16 Sep 2025 0…" at bounding box center [1090, 83] width 190 height 24
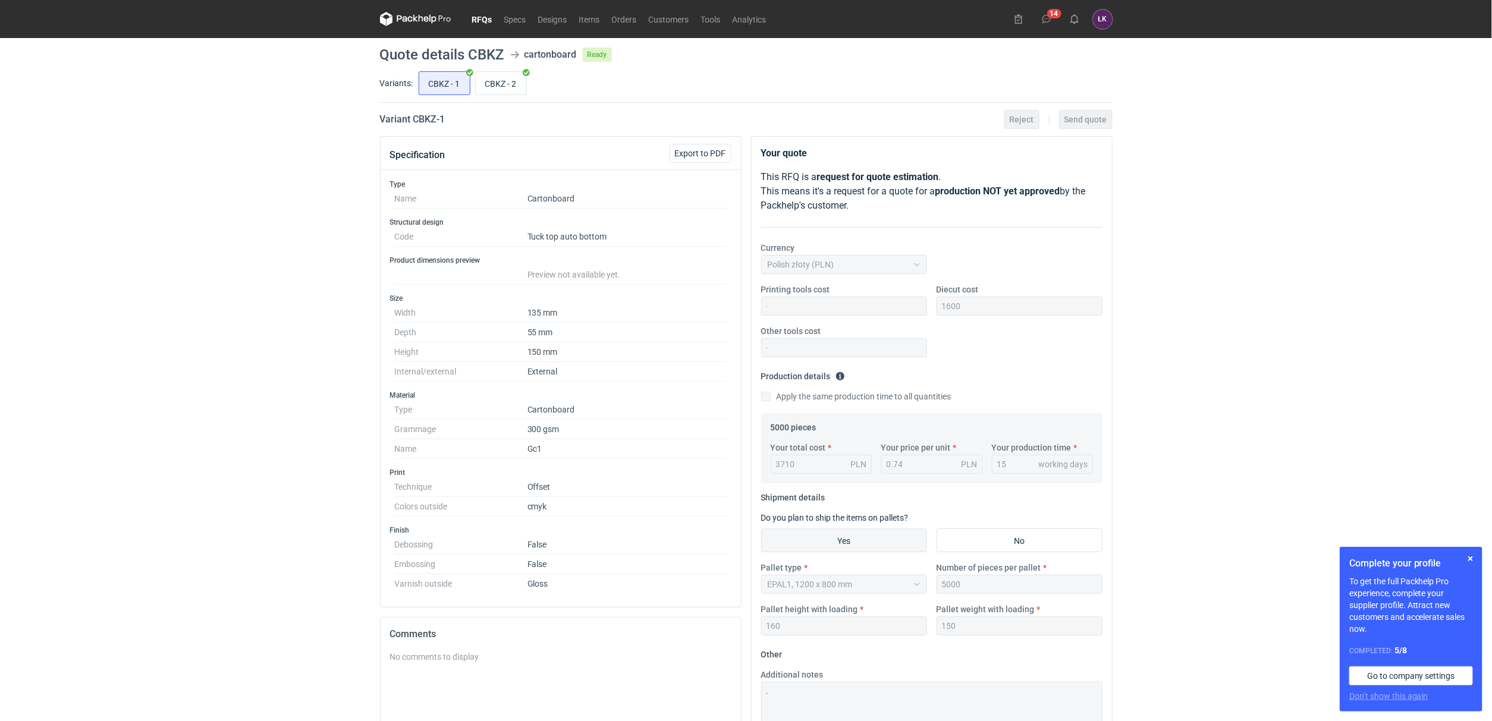
click at [1223, 174] on div "RFQs Specs Designs Items Orders Customers Tools Analytics 14 ŁK Łukasz Kowalski…" at bounding box center [746, 360] width 1492 height 721
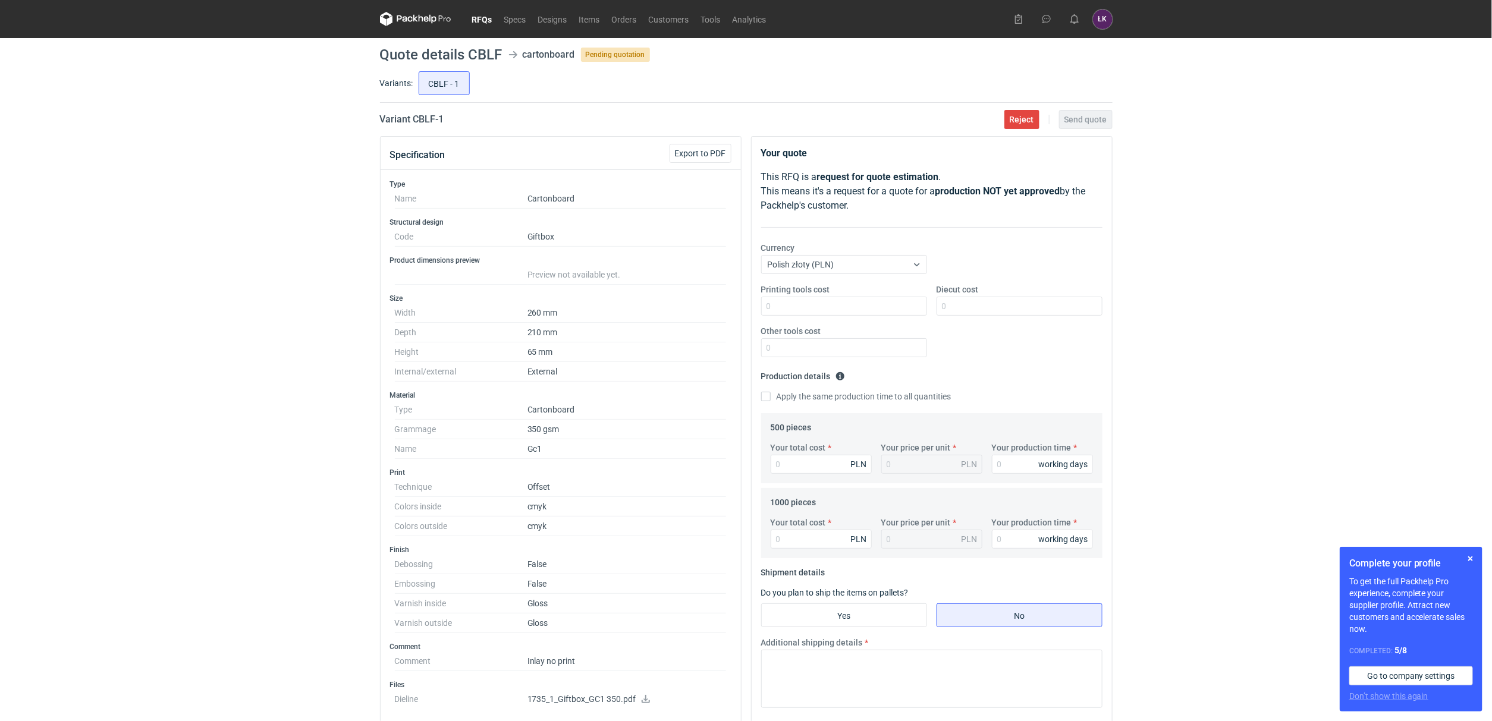
click at [308, 325] on div "RFQs Specs Designs Items Orders Customers Tools Analytics [PERSON_NAME] Kowalsk…" at bounding box center [746, 360] width 1492 height 721
drag, startPoint x: 336, startPoint y: 315, endPoint x: 555, endPoint y: 372, distance: 226.9
click at [555, 372] on div "RFQs Specs Designs Items Orders Customers Tools Analytics 14 [PERSON_NAME] Kowa…" at bounding box center [746, 360] width 1492 height 721
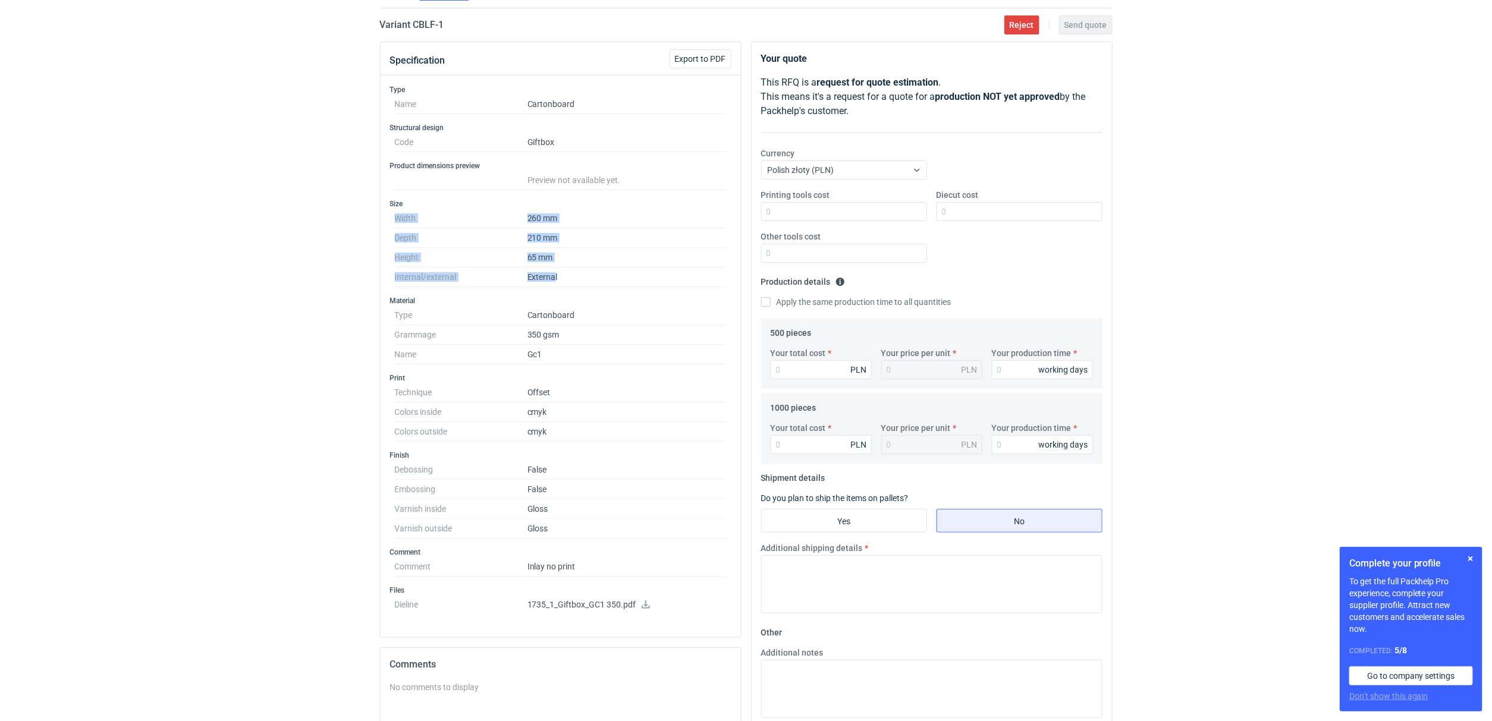
scroll to position [268, 0]
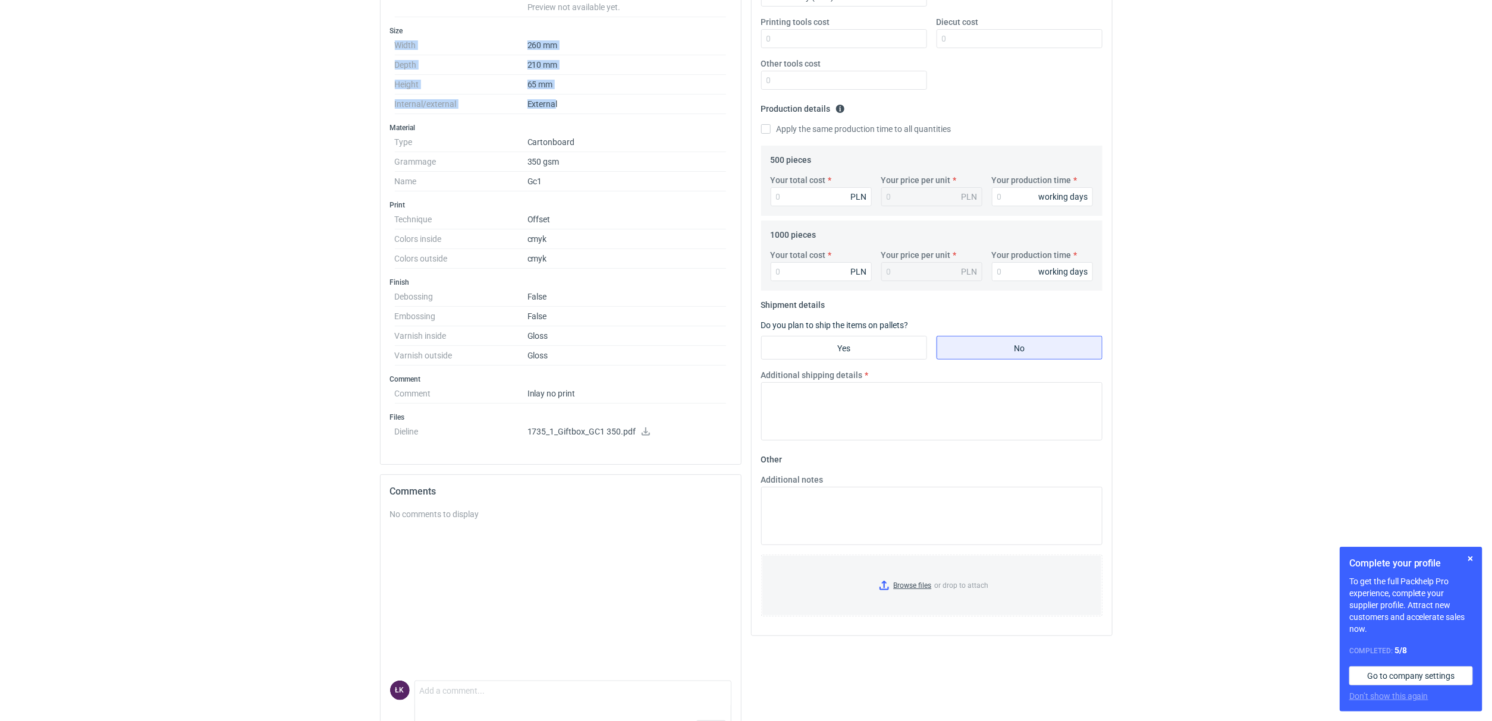
click at [642, 436] on icon at bounding box center [646, 431] width 8 height 8
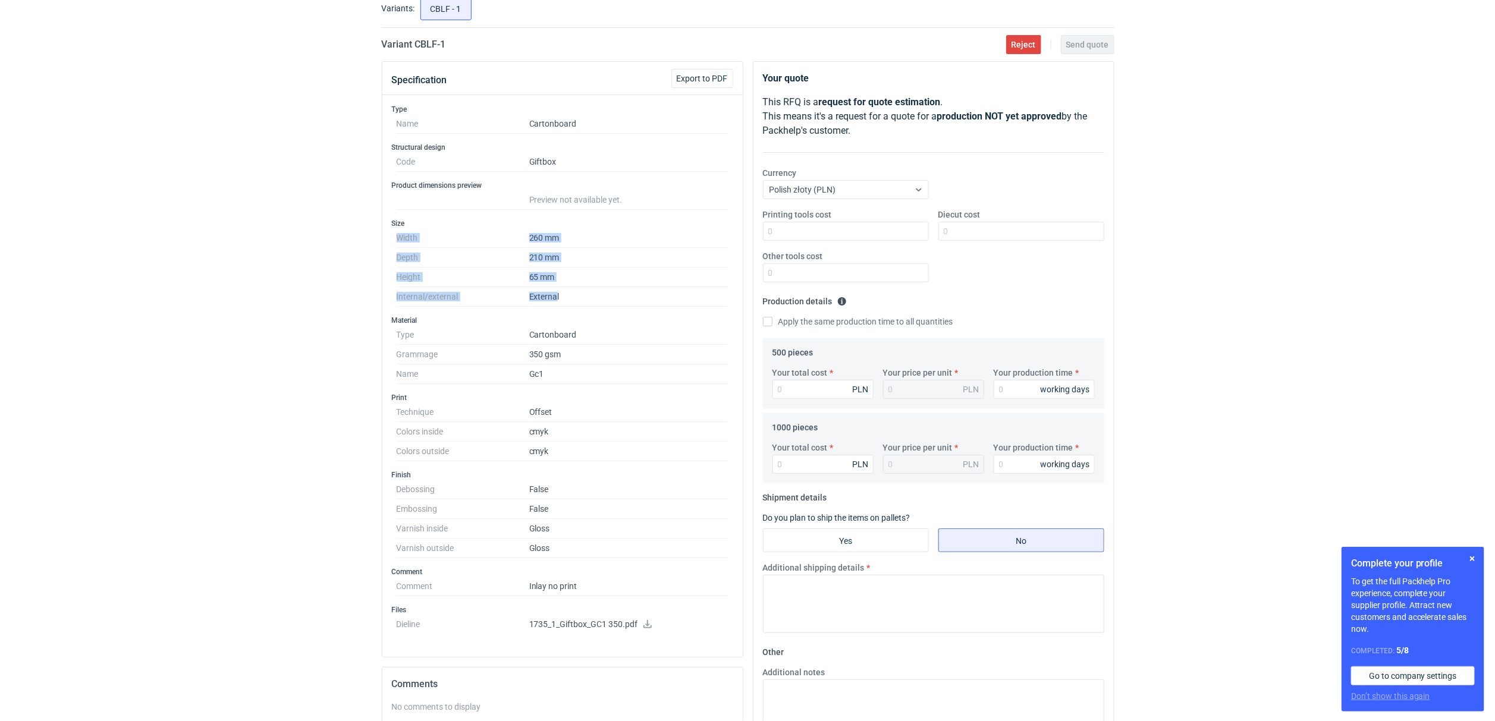
scroll to position [0, 0]
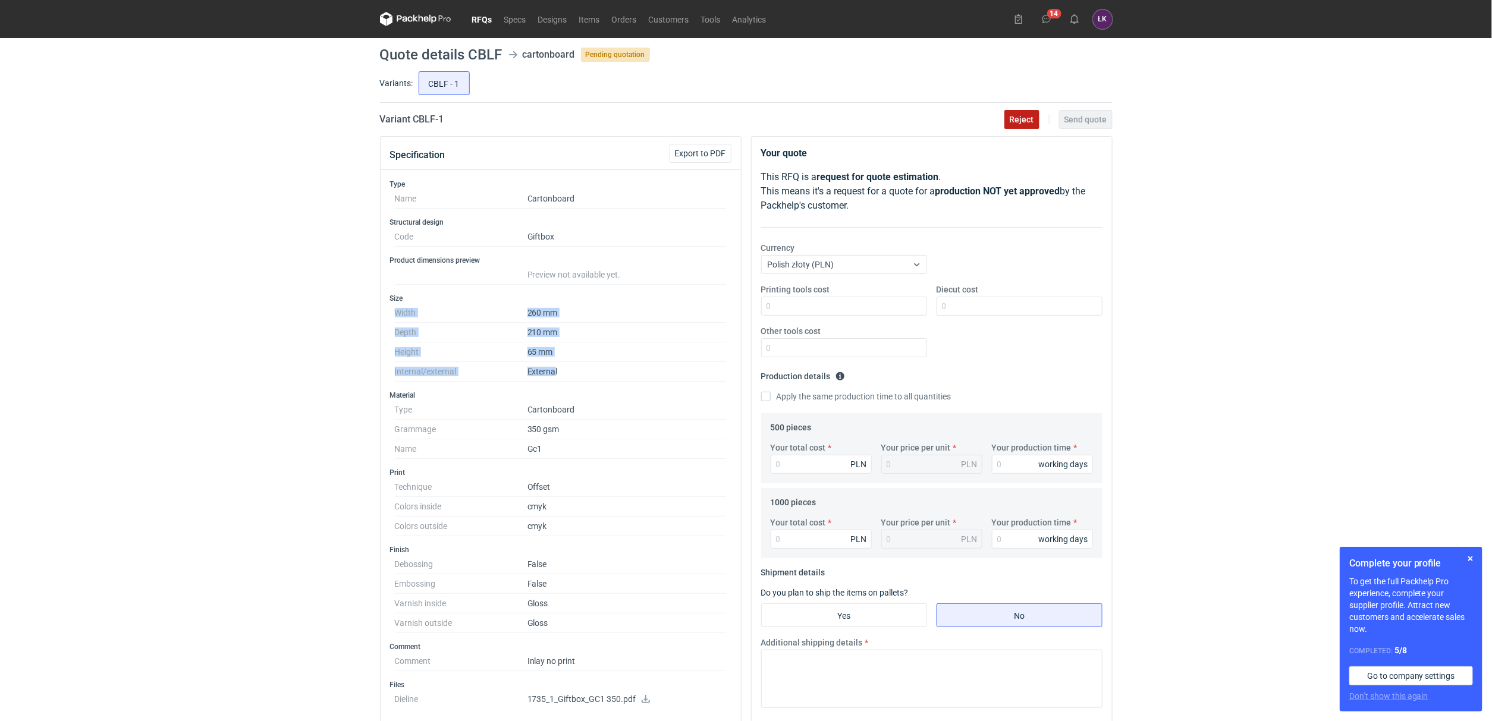
click at [1014, 115] on span "Reject" at bounding box center [1022, 119] width 24 height 8
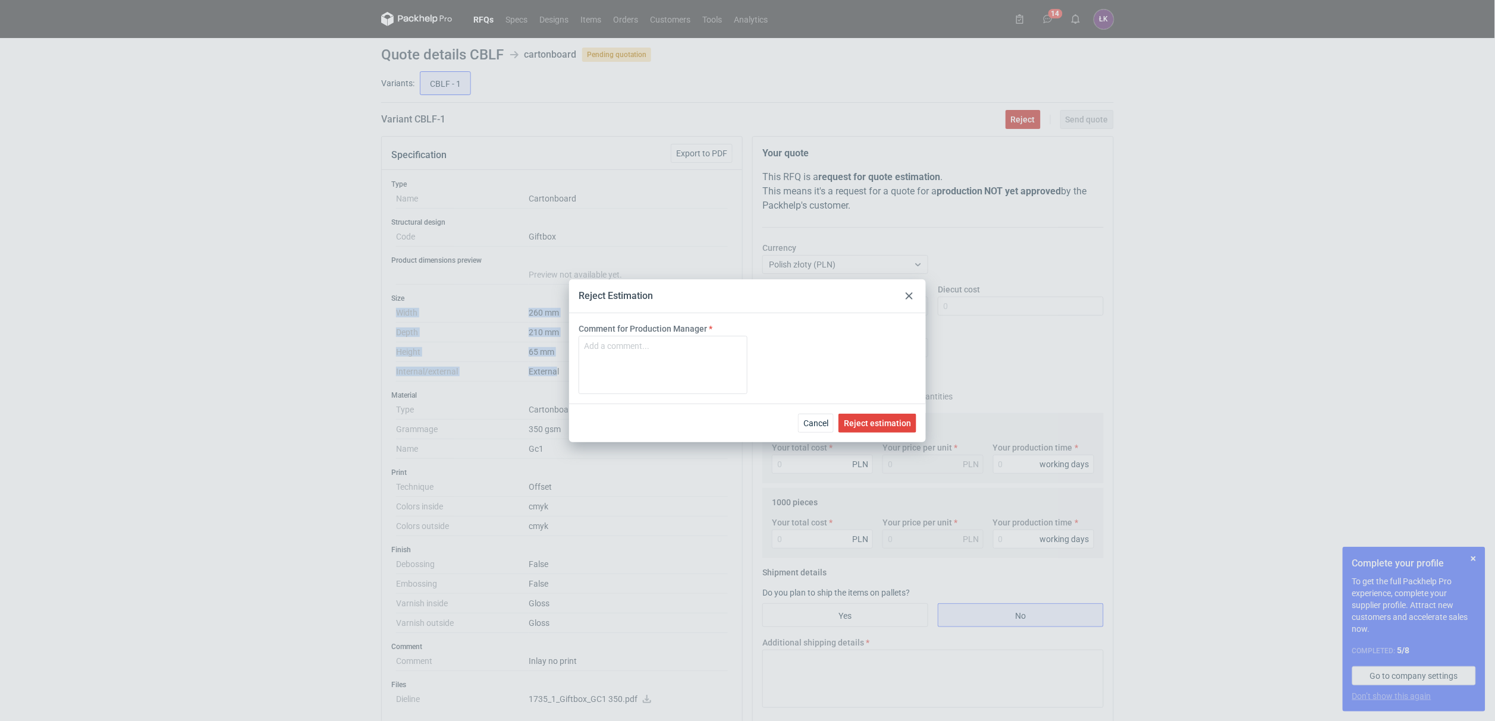
click at [1005, 110] on button "Reject" at bounding box center [1022, 119] width 35 height 19
click at [647, 336] on textarea "Comment for Production Manager" at bounding box center [663, 365] width 169 height 58
type textarea "brak możliwości sklejenia"
click at [904, 427] on span "Reject estimation" at bounding box center [877, 423] width 67 height 8
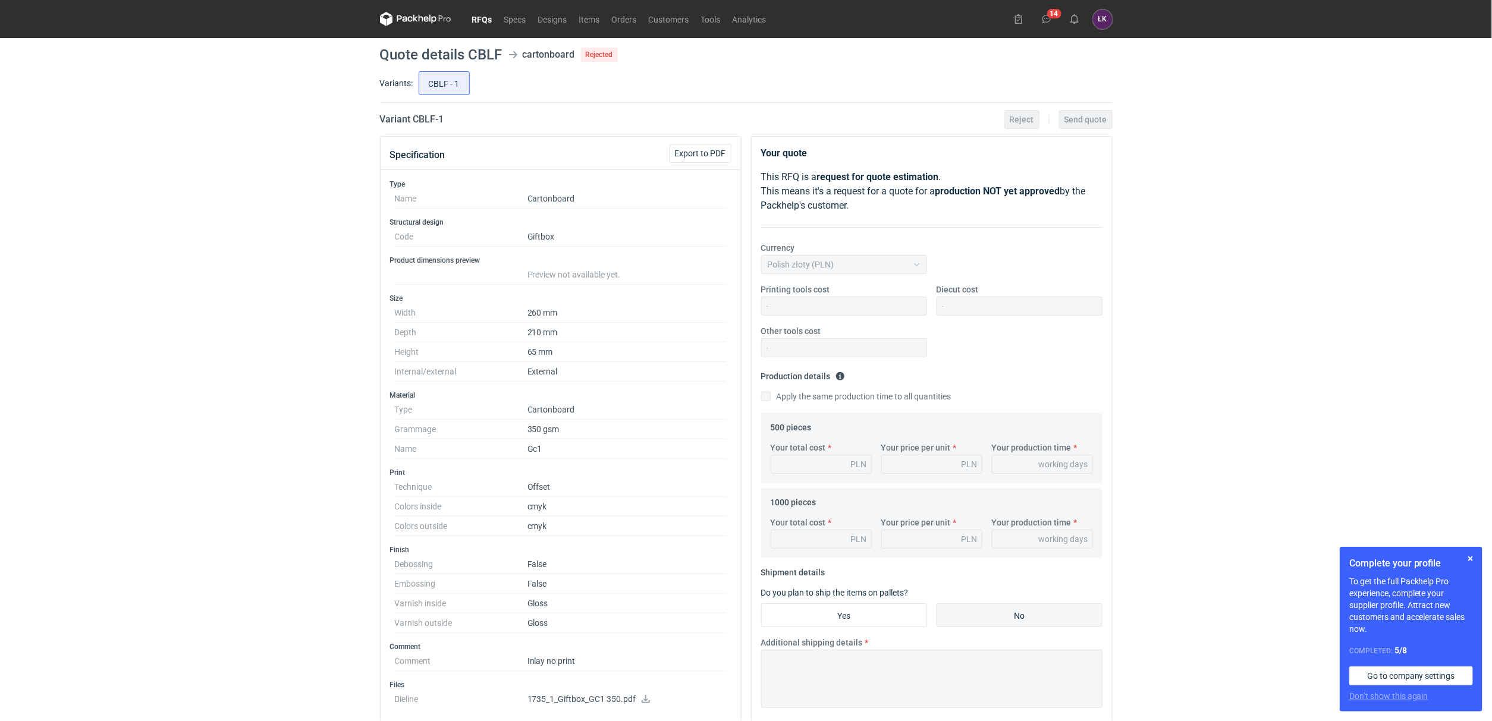
click at [474, 17] on link "RFQs" at bounding box center [482, 19] width 32 height 14
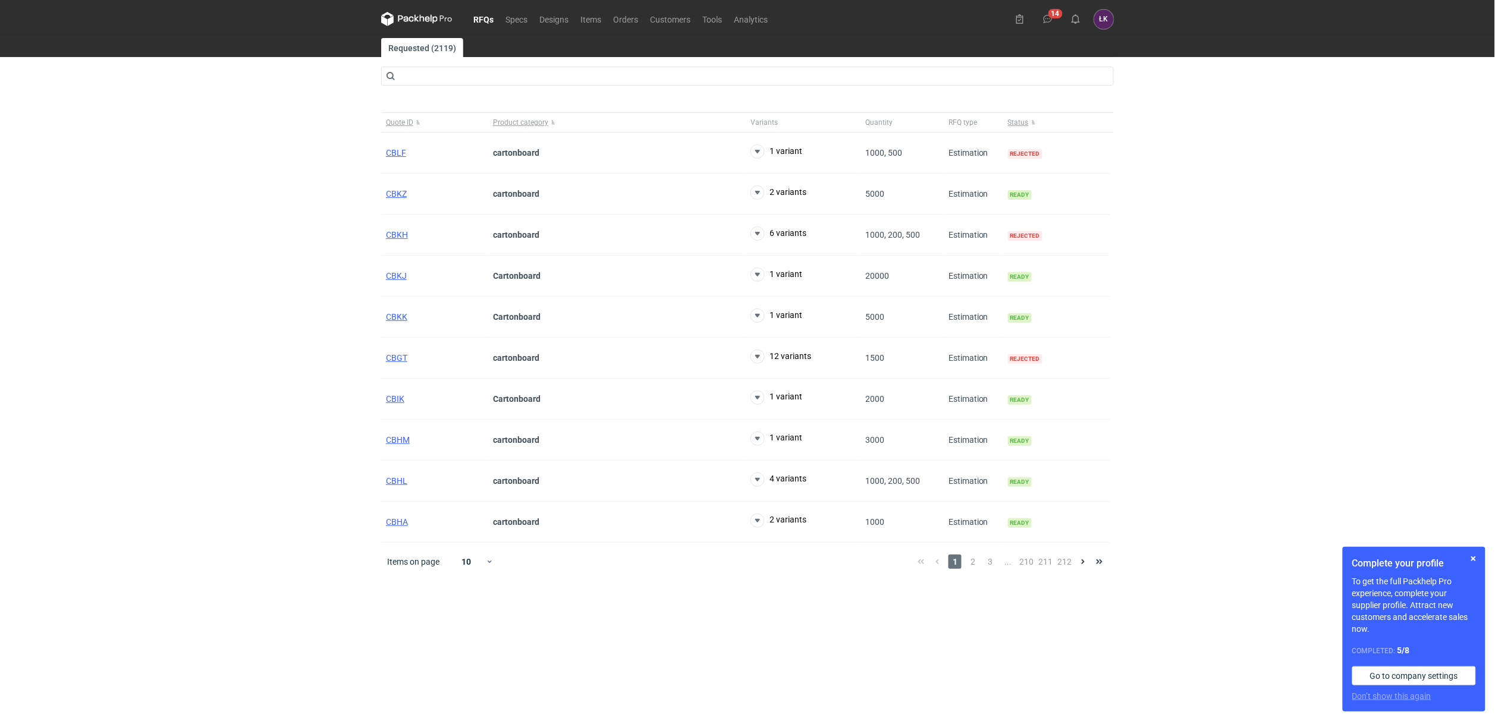
click at [1275, 323] on div "RFQs Specs Designs Items Orders Customers Tools Analytics 14 [PERSON_NAME] Kowa…" at bounding box center [747, 360] width 1495 height 721
